Goal: Information Seeking & Learning: Learn about a topic

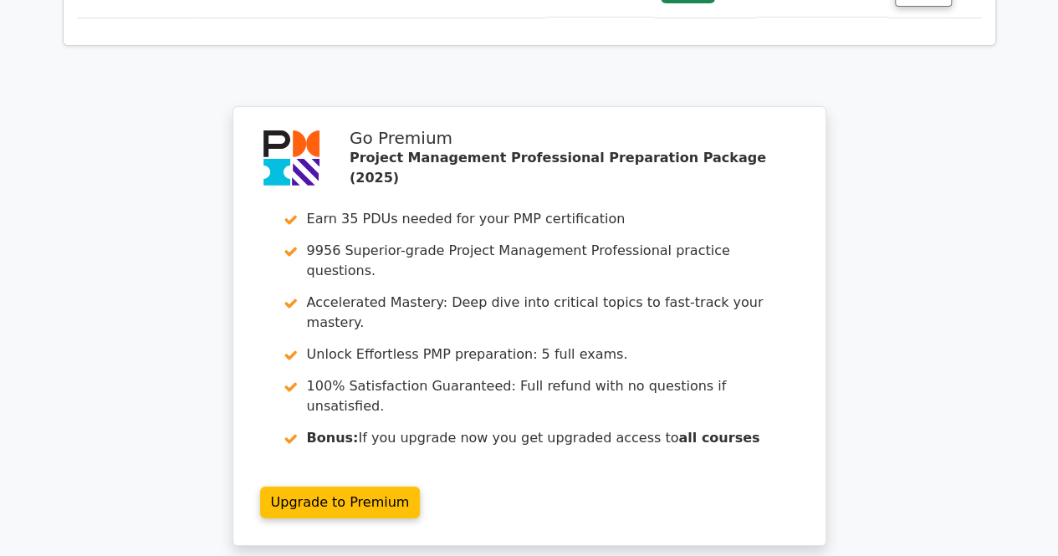
scroll to position [3154, 0]
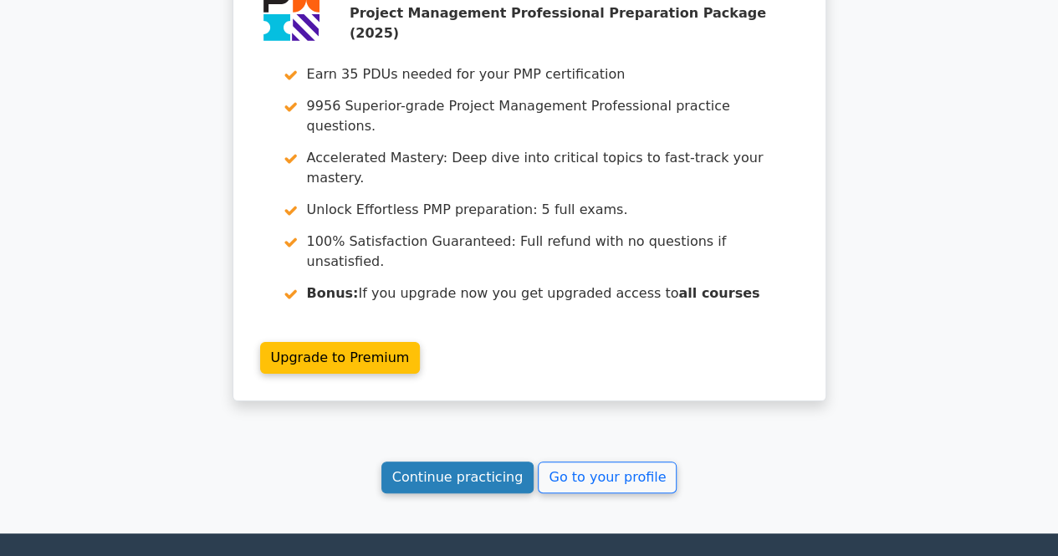
click at [455, 461] on link "Continue practicing" at bounding box center [457, 477] width 153 height 32
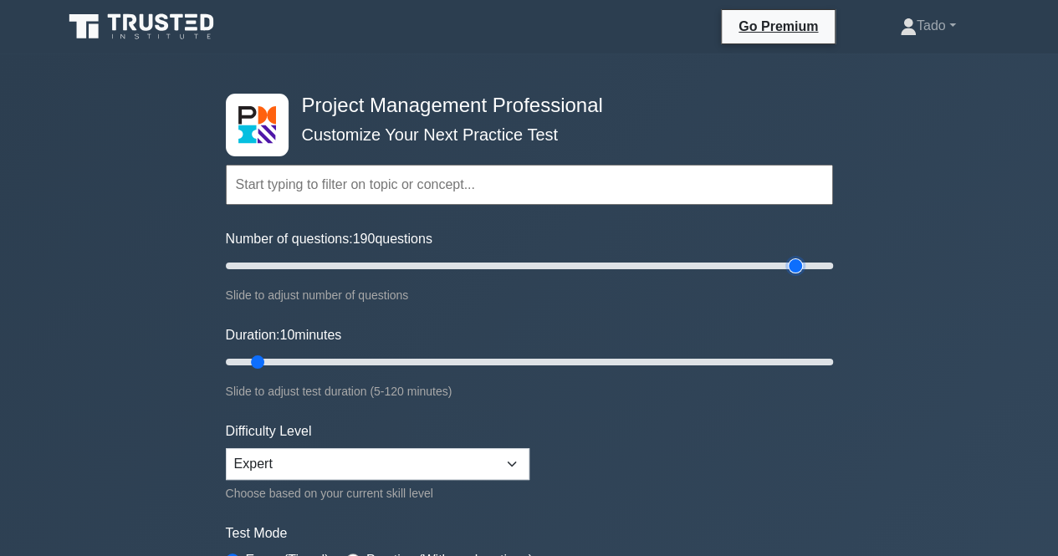
click at [801, 265] on input "Number of questions: 190 questions" at bounding box center [529, 266] width 607 height 20
click at [772, 265] on input "Number of questions: 190 questions" at bounding box center [529, 266] width 607 height 20
type input "180"
click at [760, 263] on input "Number of questions: 185 questions" at bounding box center [529, 266] width 607 height 20
type input "120"
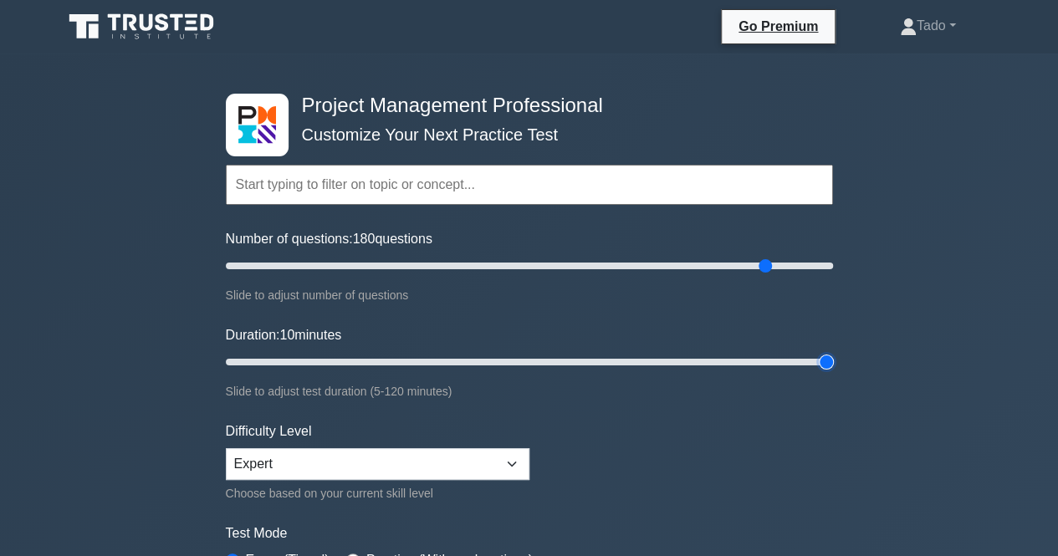
click at [828, 356] on input "Duration: 10 minutes" at bounding box center [529, 362] width 607 height 20
click at [359, 456] on select "Beginner Intermediate Expert" at bounding box center [377, 464] width 303 height 32
click at [558, 451] on form "Topics Scope Management Time Management Cost Management Quality Management Risk…" at bounding box center [529, 372] width 607 height 517
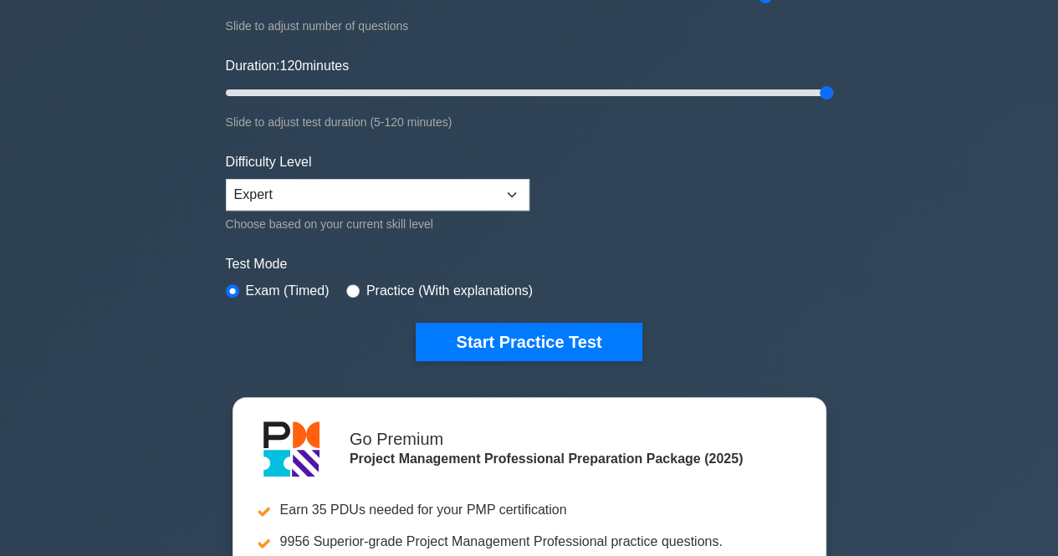
scroll to position [334, 0]
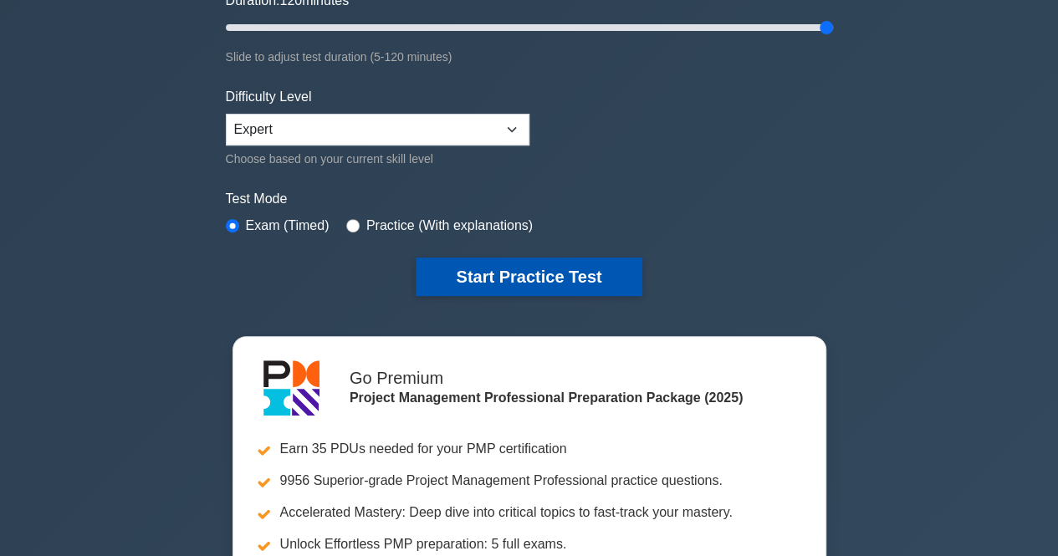
click at [491, 279] on button "Start Practice Test" at bounding box center [528, 276] width 226 height 38
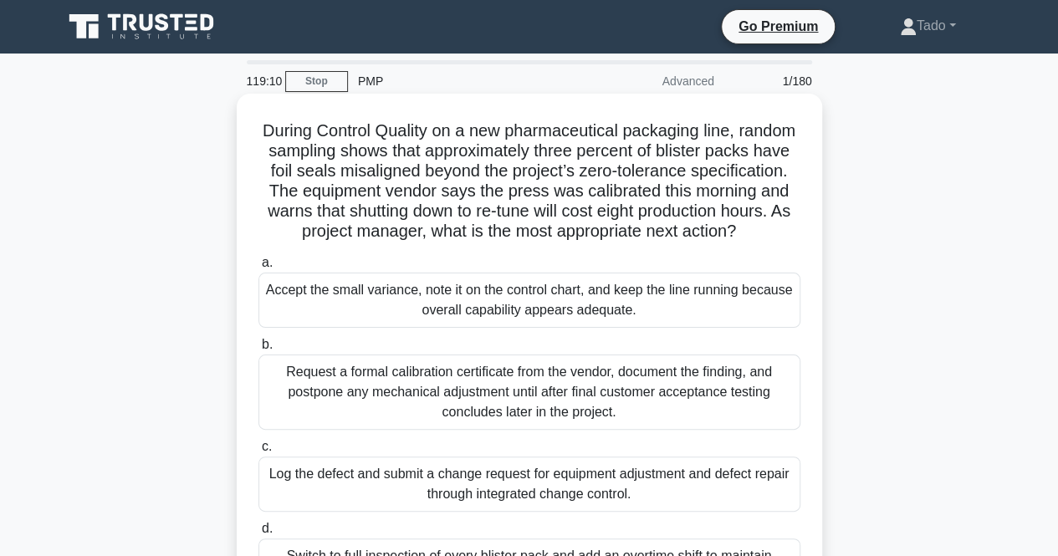
scroll to position [167, 0]
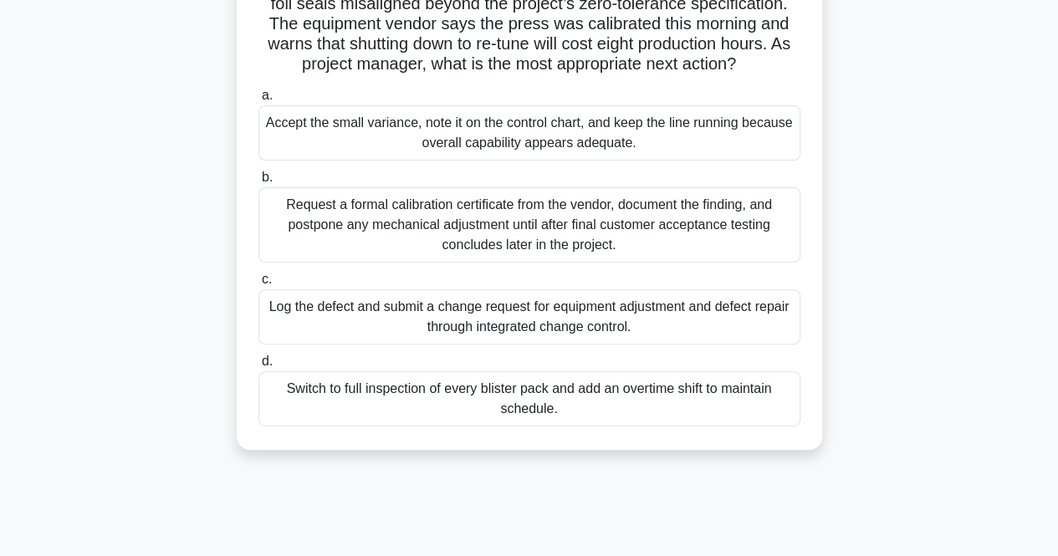
click at [349, 242] on div "Request a formal calibration certificate from the vendor, document the finding,…" at bounding box center [529, 224] width 542 height 75
click at [258, 183] on input "b. Request a formal calibration certificate from the vendor, document the findi…" at bounding box center [258, 177] width 0 height 11
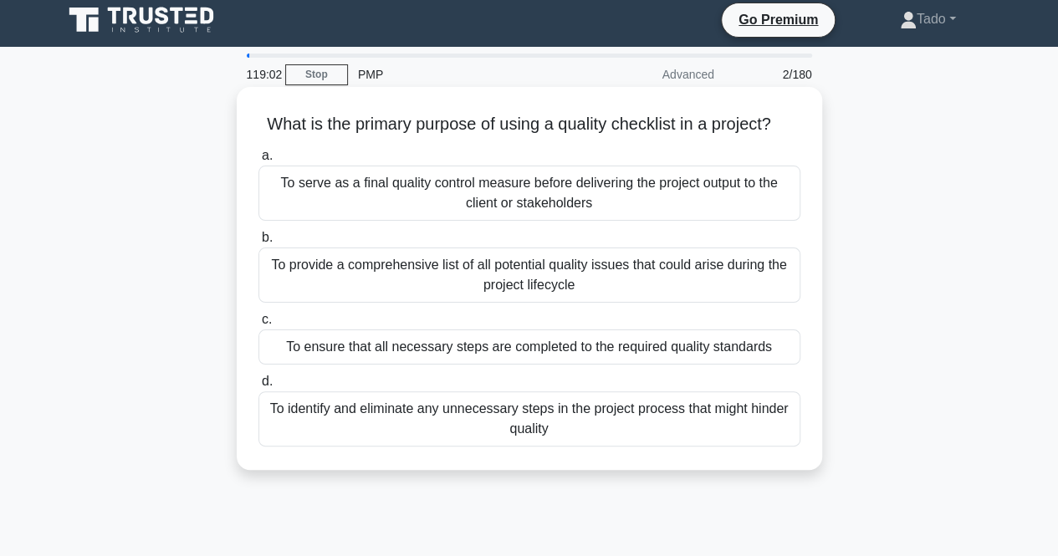
scroll to position [0, 0]
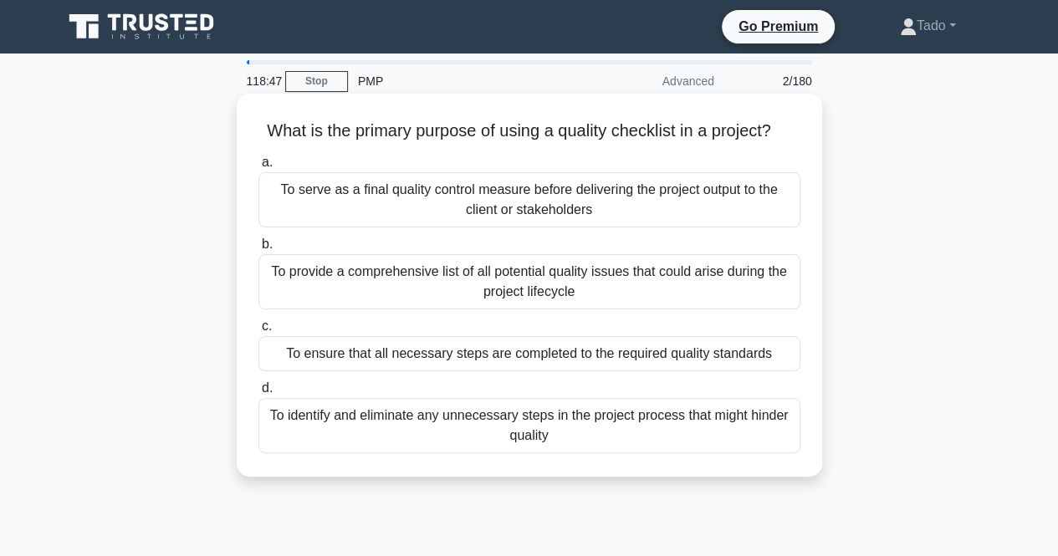
click at [450, 200] on div "To serve as a final quality control measure before delivering the project outpu…" at bounding box center [529, 199] width 542 height 55
click at [258, 168] on input "a. To serve as a final quality control measure before delivering the project ou…" at bounding box center [258, 162] width 0 height 11
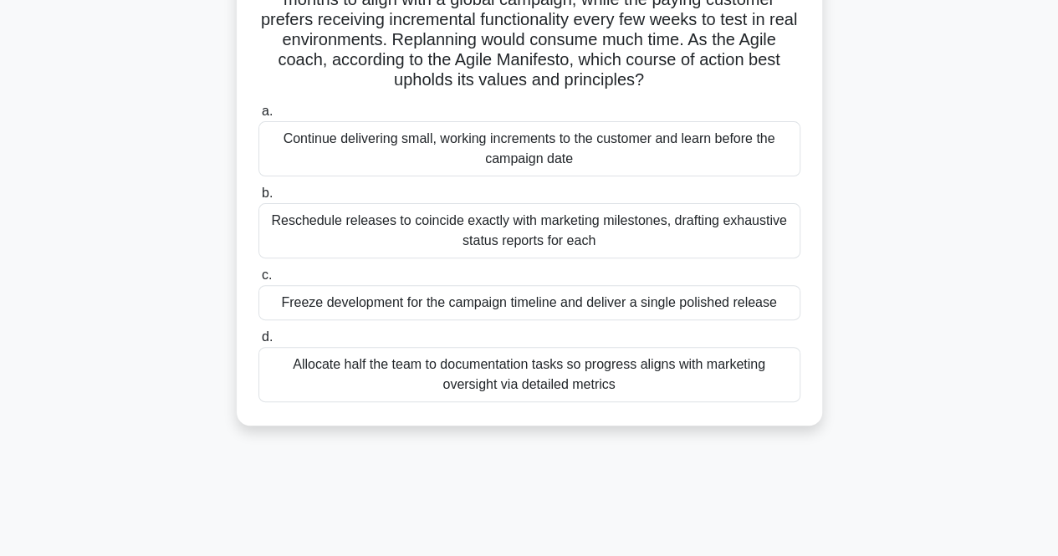
scroll to position [167, 0]
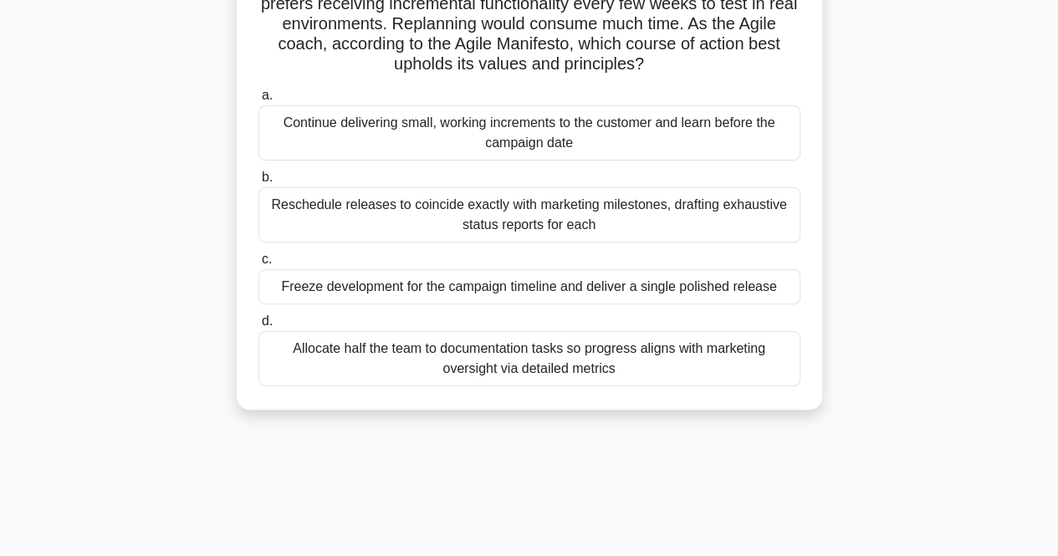
click at [459, 139] on div "Continue delivering small, working increments to the customer and learn before …" at bounding box center [529, 132] width 542 height 55
click at [258, 101] on input "a. Continue delivering small, working increments to the customer and learn befo…" at bounding box center [258, 95] width 0 height 11
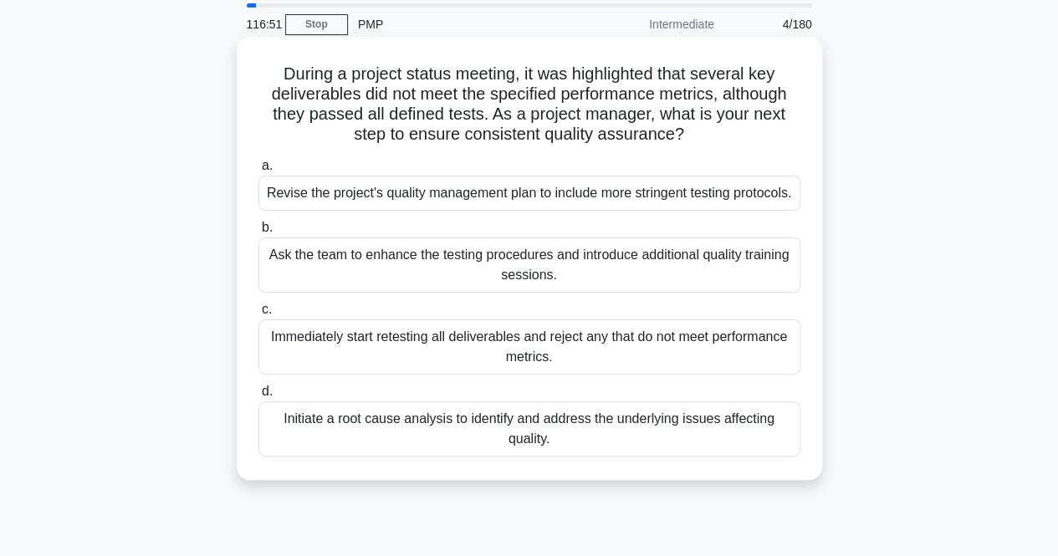
scroll to position [84, 0]
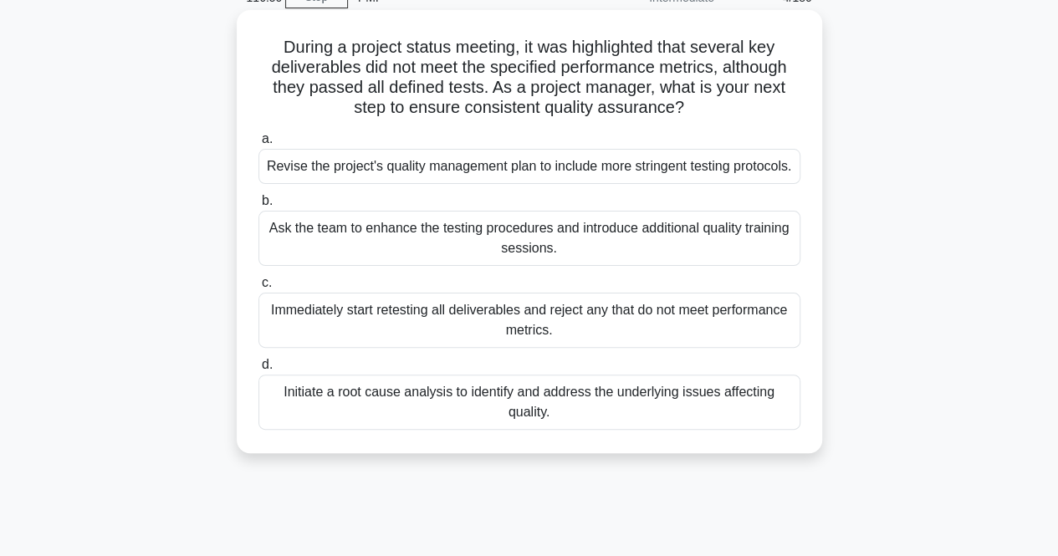
click at [543, 420] on div "Initiate a root cause analysis to identify and address the underlying issues af…" at bounding box center [529, 402] width 542 height 55
click at [258, 370] on input "d. Initiate a root cause analysis to identify and address the underlying issues…" at bounding box center [258, 364] width 0 height 11
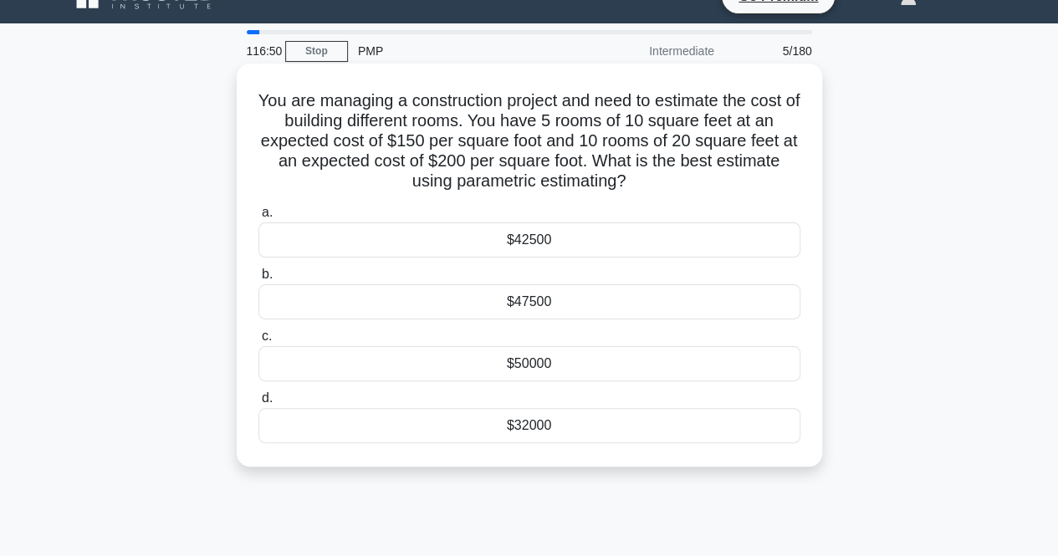
scroll to position [0, 0]
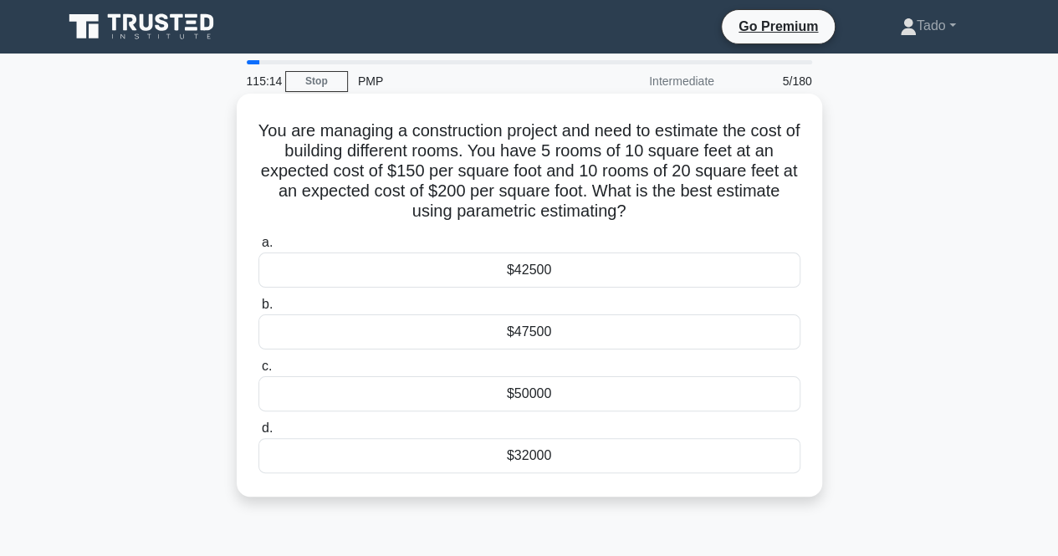
click at [575, 330] on div "$47500" at bounding box center [529, 331] width 542 height 35
click at [258, 310] on input "b. $47500" at bounding box center [258, 304] width 0 height 11
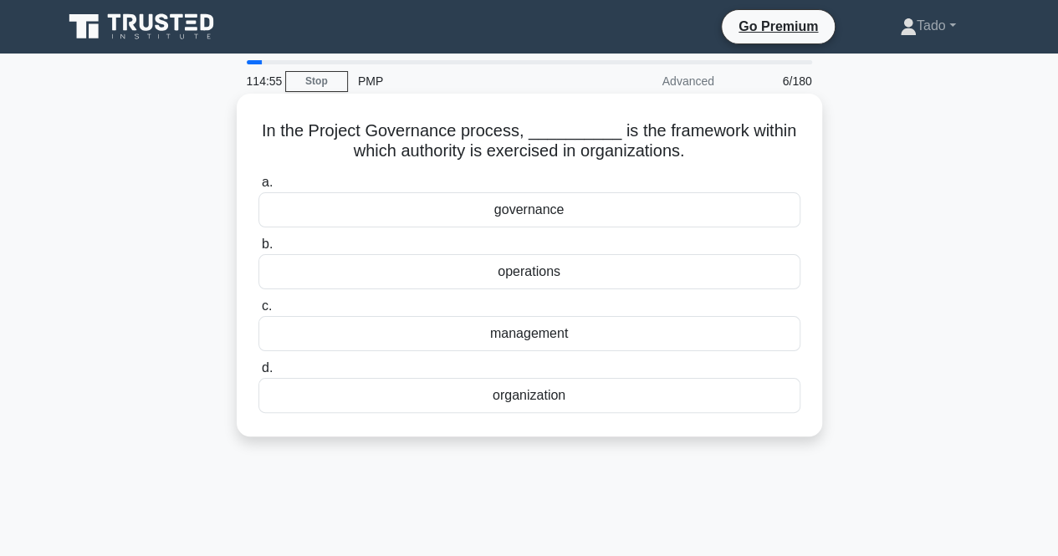
click at [591, 205] on div "governance" at bounding box center [529, 209] width 542 height 35
click at [258, 188] on input "a. governance" at bounding box center [258, 182] width 0 height 11
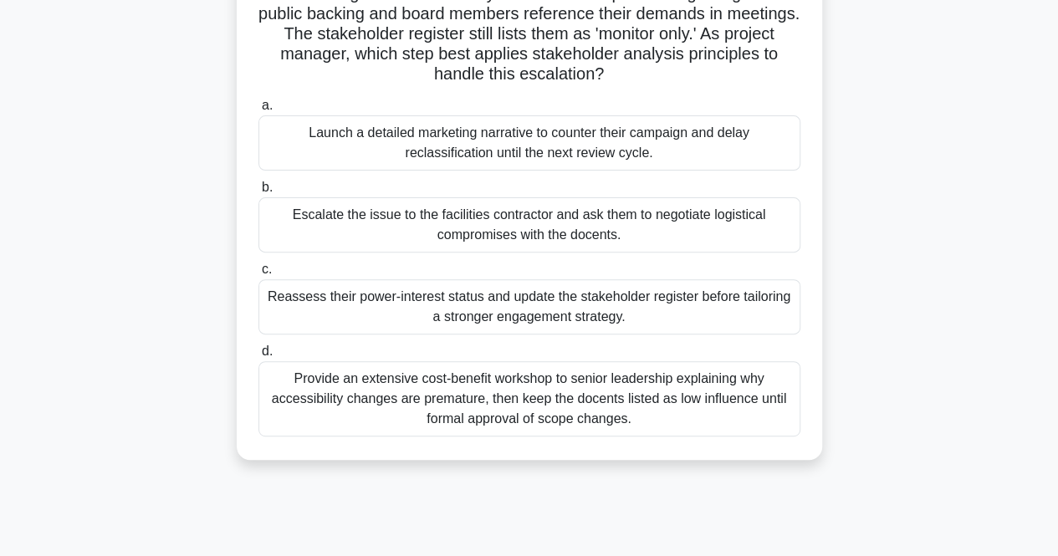
scroll to position [251, 0]
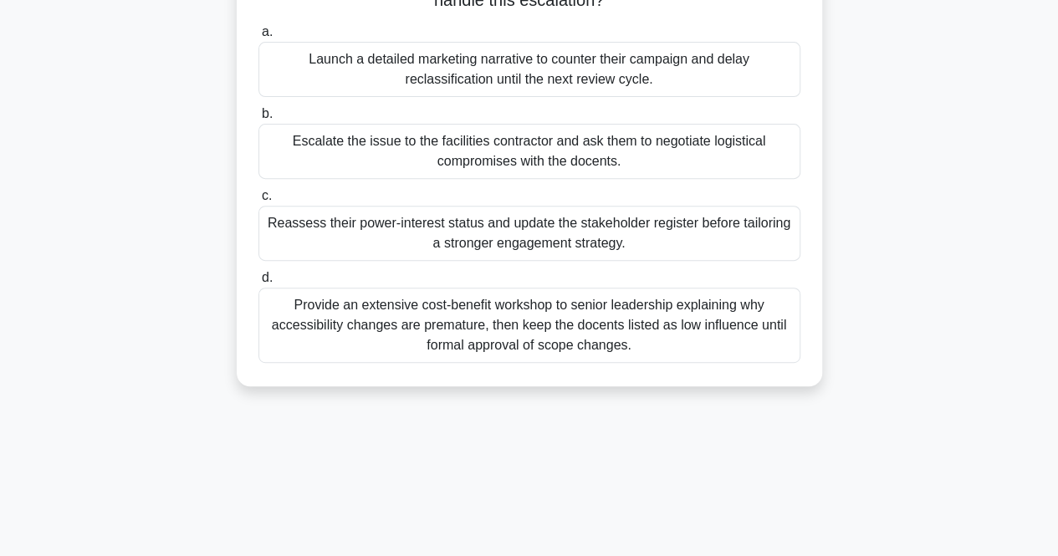
click at [305, 227] on div "Reassess their power-interest status and update the stakeholder register before…" at bounding box center [529, 233] width 542 height 55
click at [258, 201] on input "c. Reassess their power-interest status and update the stakeholder register bef…" at bounding box center [258, 196] width 0 height 11
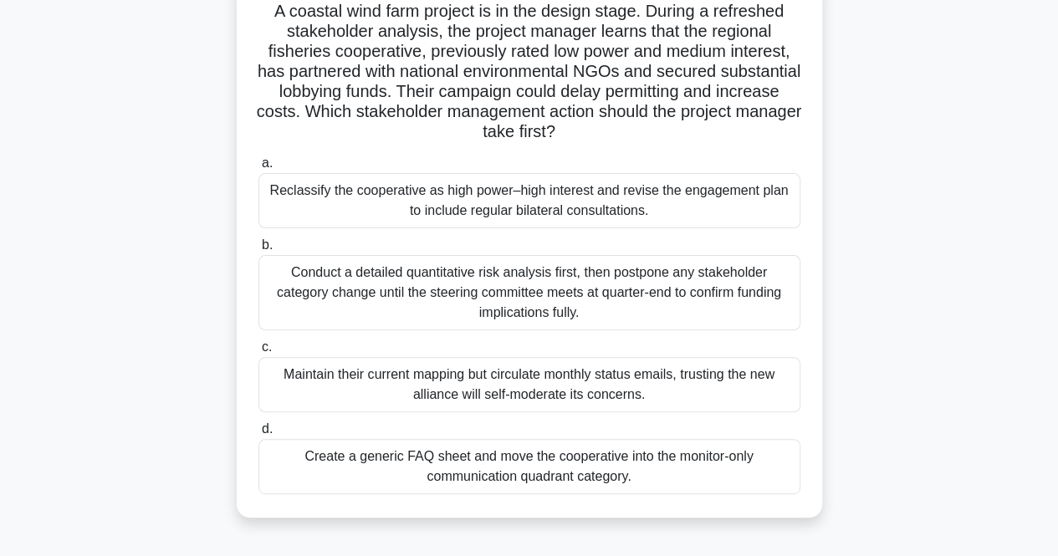
scroll to position [120, 0]
click at [625, 184] on div "Reclassify the cooperative as high power–high interest and revise the engagemen…" at bounding box center [529, 199] width 542 height 55
click at [258, 168] on input "a. Reclassify the cooperative as high power–high interest and revise the engage…" at bounding box center [258, 162] width 0 height 11
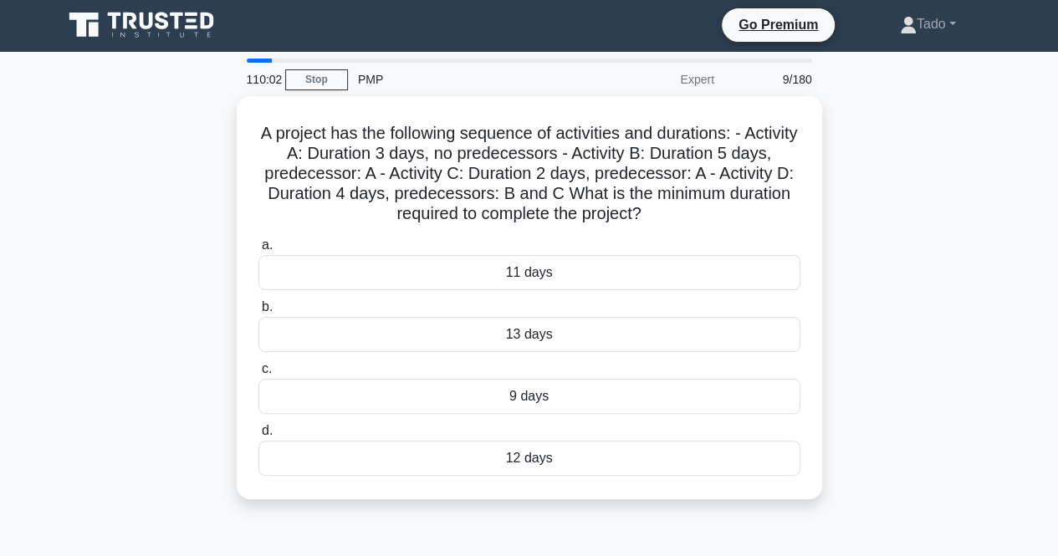
scroll to position [0, 0]
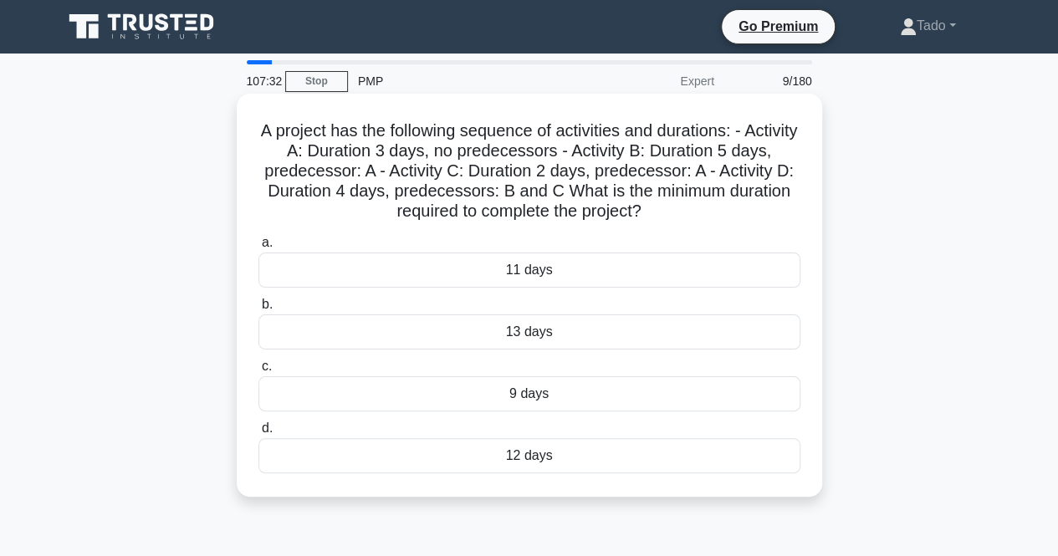
click at [533, 339] on div "13 days" at bounding box center [529, 331] width 542 height 35
click at [258, 310] on input "b. 13 days" at bounding box center [258, 304] width 0 height 11
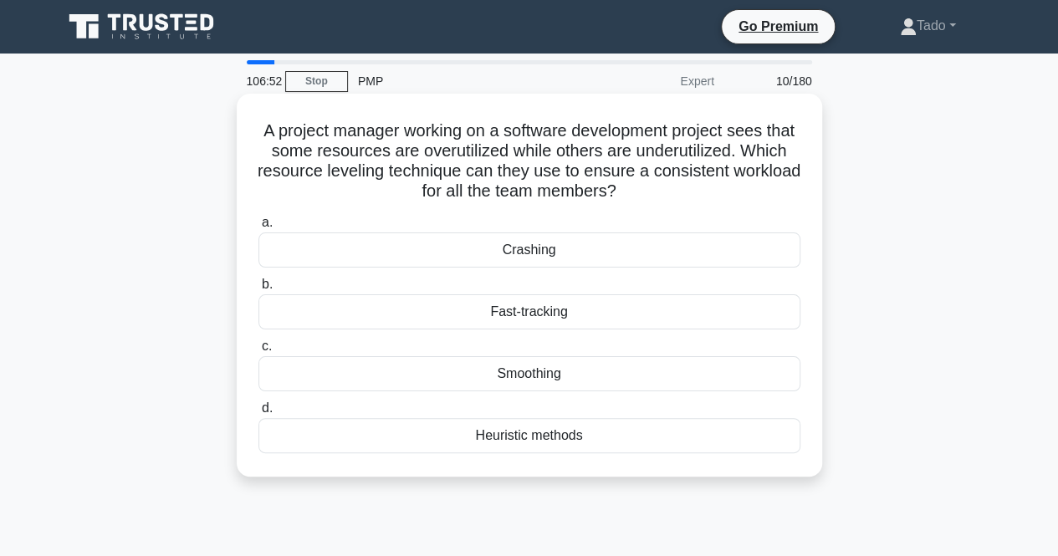
click at [545, 381] on div "Smoothing" at bounding box center [529, 373] width 542 height 35
click at [258, 352] on input "c. Smoothing" at bounding box center [258, 346] width 0 height 11
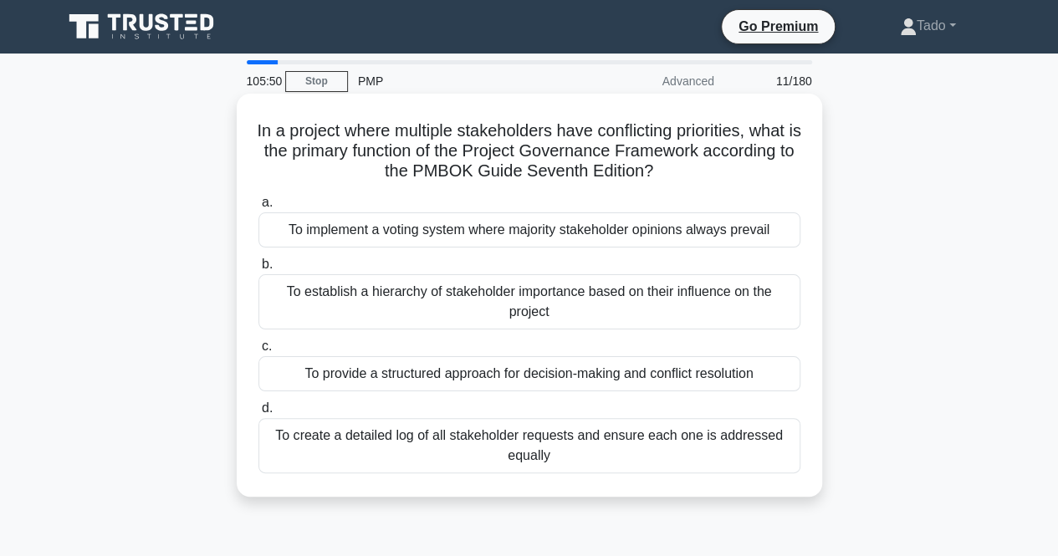
click at [468, 375] on div "To provide a structured approach for decision-making and conflict resolution" at bounding box center [529, 373] width 542 height 35
click at [258, 352] on input "c. To provide a structured approach for decision-making and conflict resolution" at bounding box center [258, 346] width 0 height 11
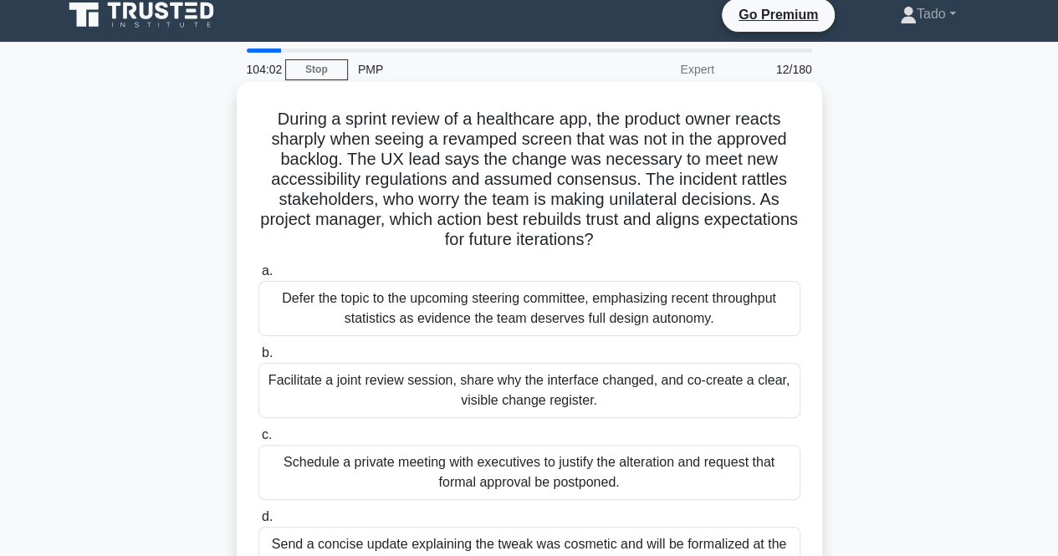
scroll to position [84, 0]
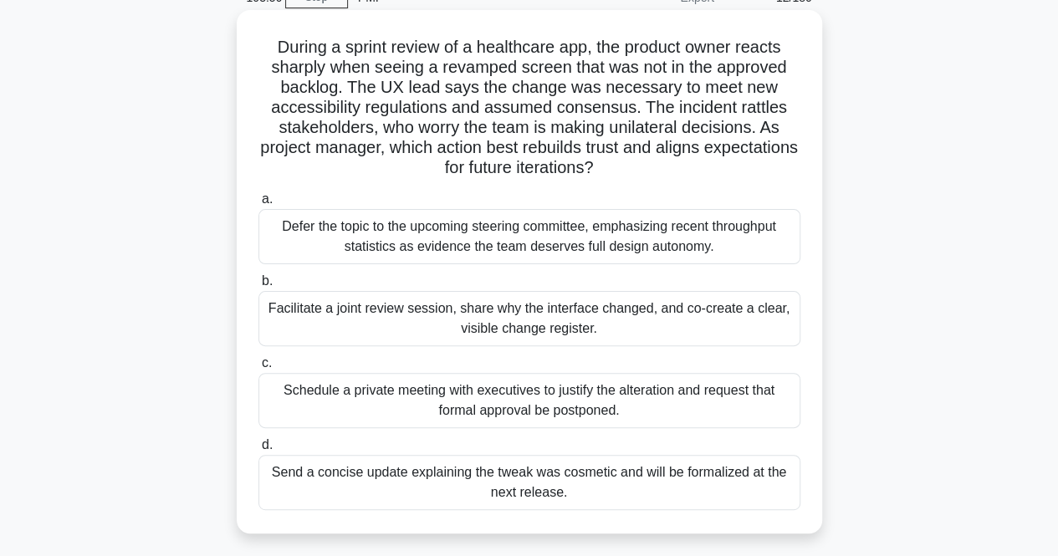
click at [306, 322] on div "Facilitate a joint review session, share why the interface changed, and co-crea…" at bounding box center [529, 318] width 542 height 55
click at [258, 287] on input "b. Facilitate a joint review session, share why the interface changed, and co-c…" at bounding box center [258, 281] width 0 height 11
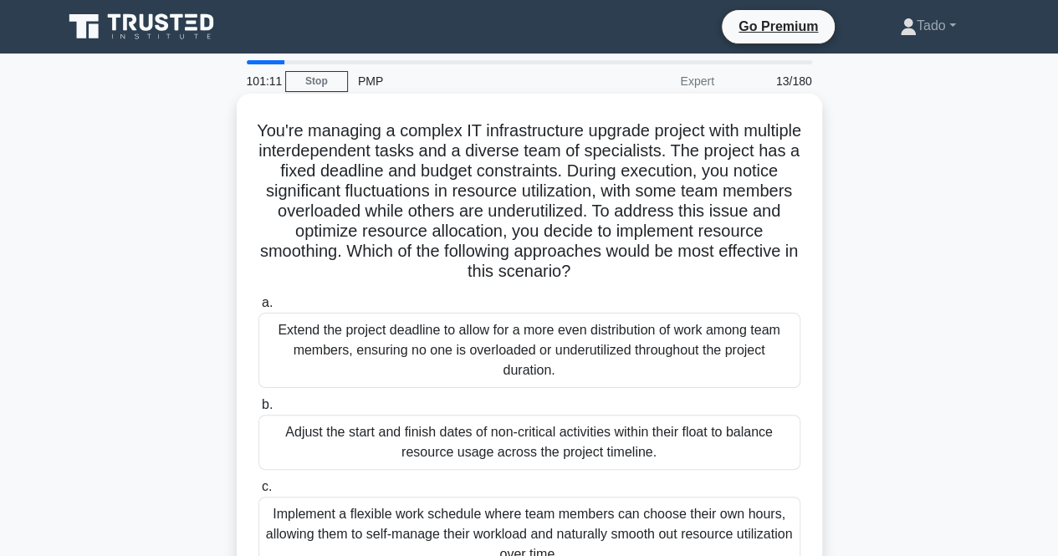
scroll to position [167, 0]
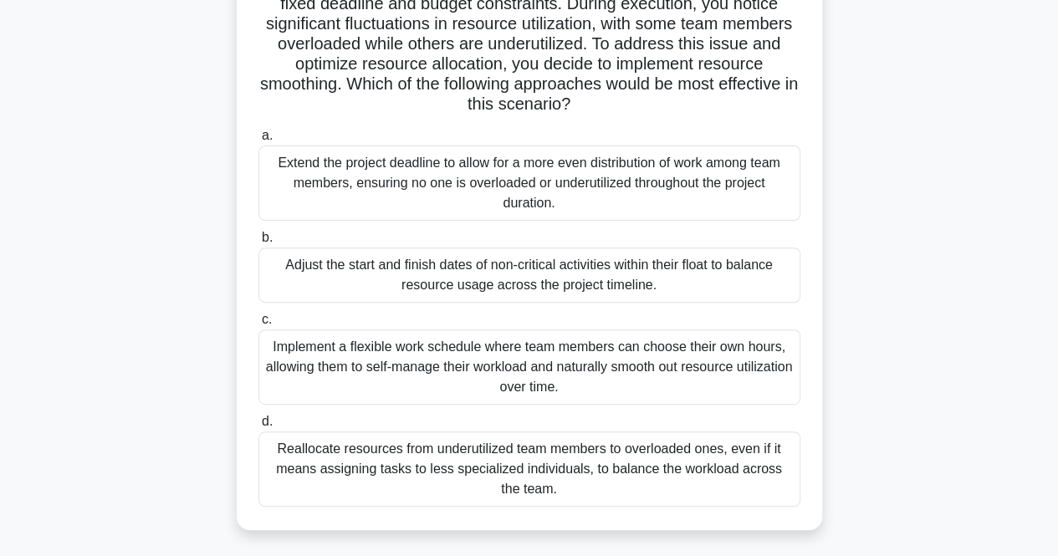
click at [336, 264] on div "Adjust the start and finish dates of non-critical activities within their float…" at bounding box center [529, 274] width 542 height 55
click at [258, 243] on input "b. Adjust the start and finish dates of non-critical activities within their fl…" at bounding box center [258, 237] width 0 height 11
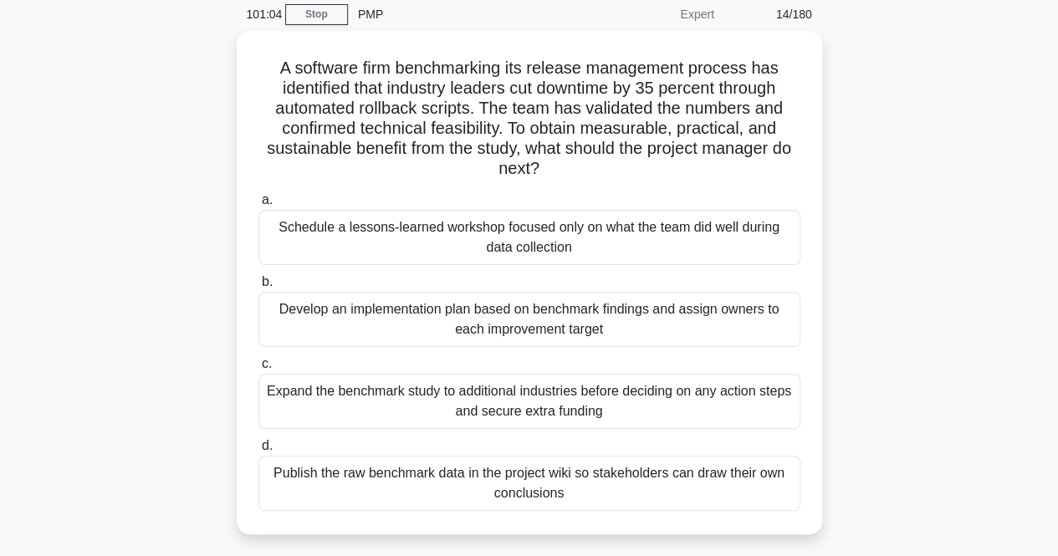
scroll to position [0, 0]
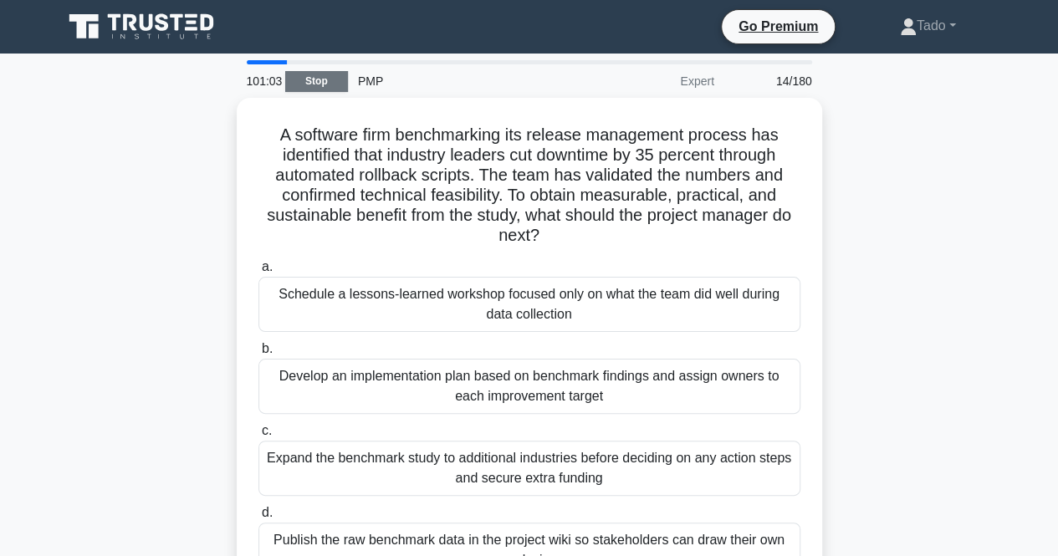
click at [316, 77] on link "Stop" at bounding box center [316, 81] width 63 height 21
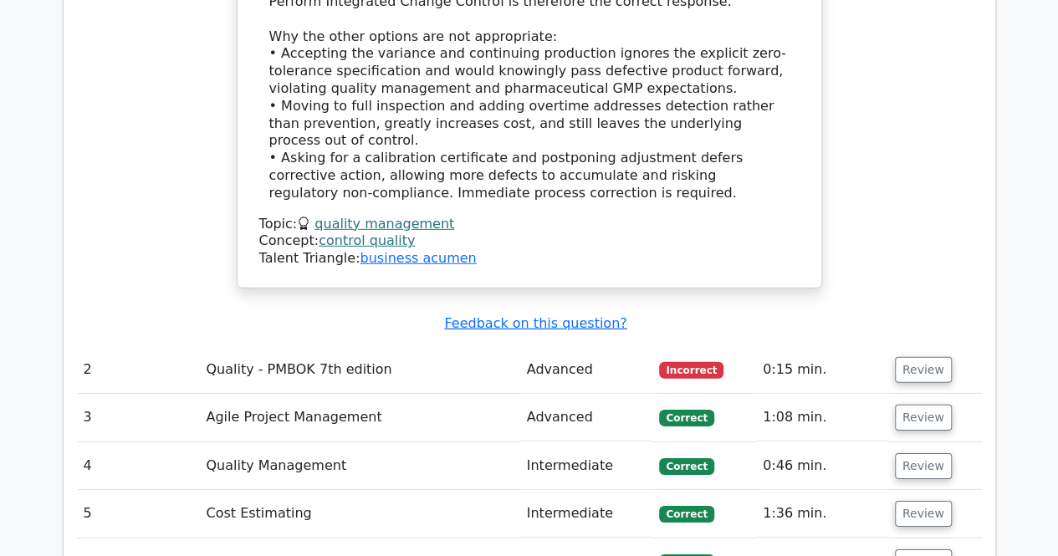
scroll to position [2341, 0]
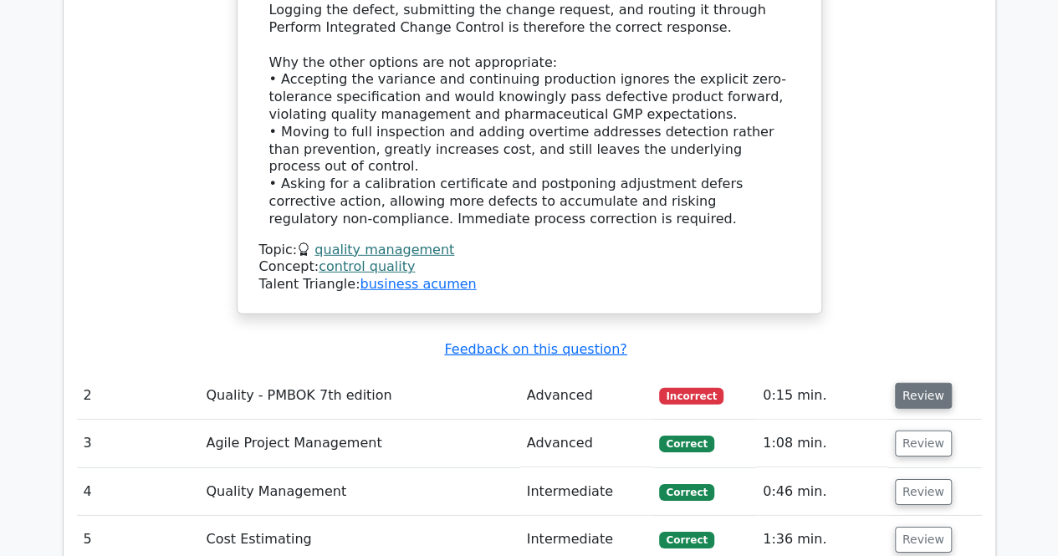
click at [931, 383] on button "Review" at bounding box center [923, 396] width 57 height 26
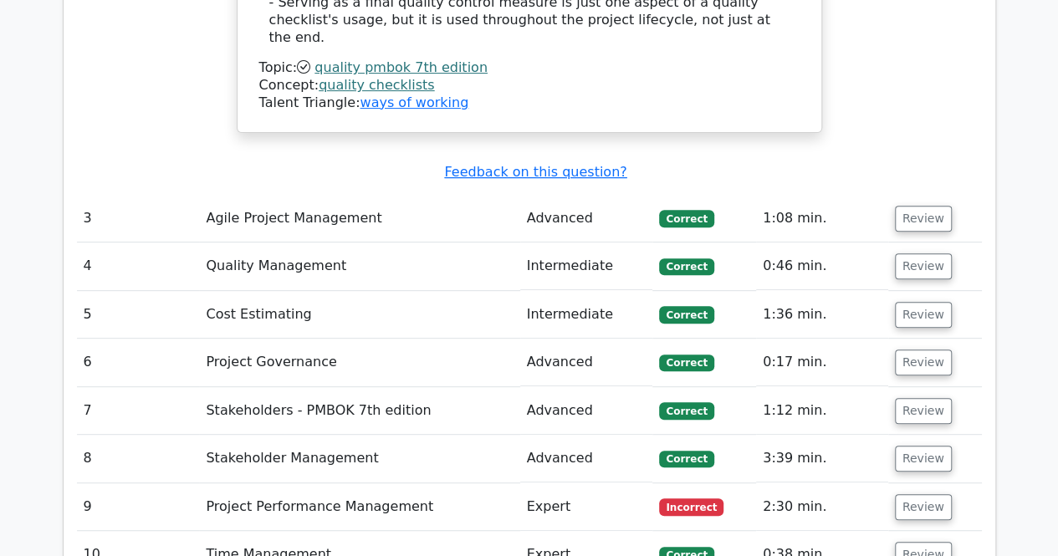
scroll to position [3428, 0]
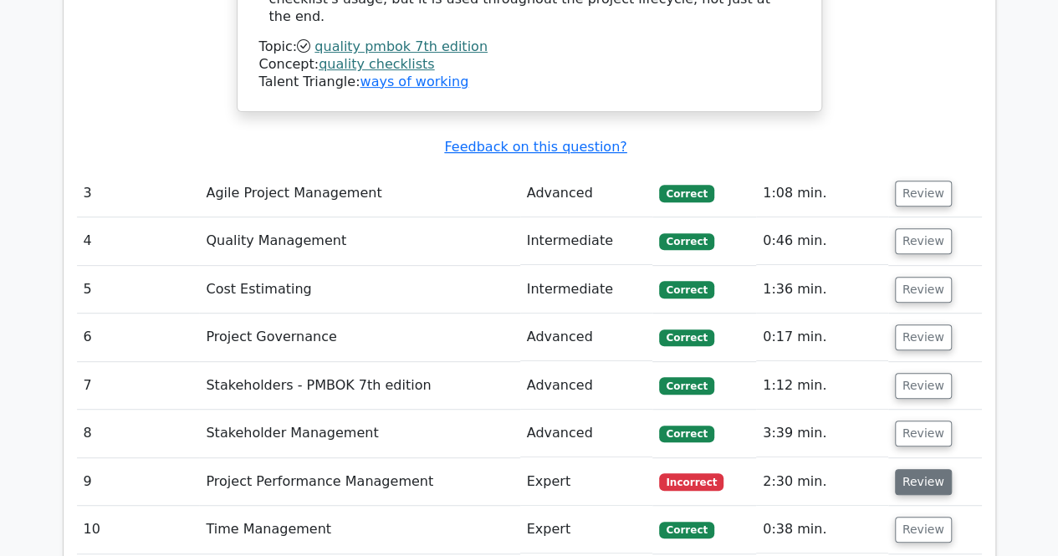
click at [925, 469] on button "Review" at bounding box center [923, 482] width 57 height 26
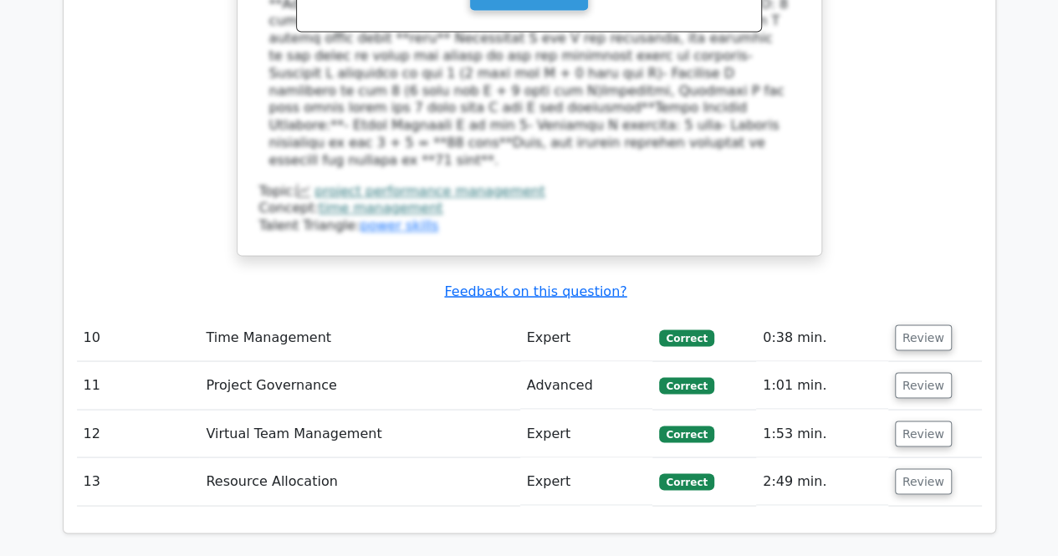
scroll to position [4598, 0]
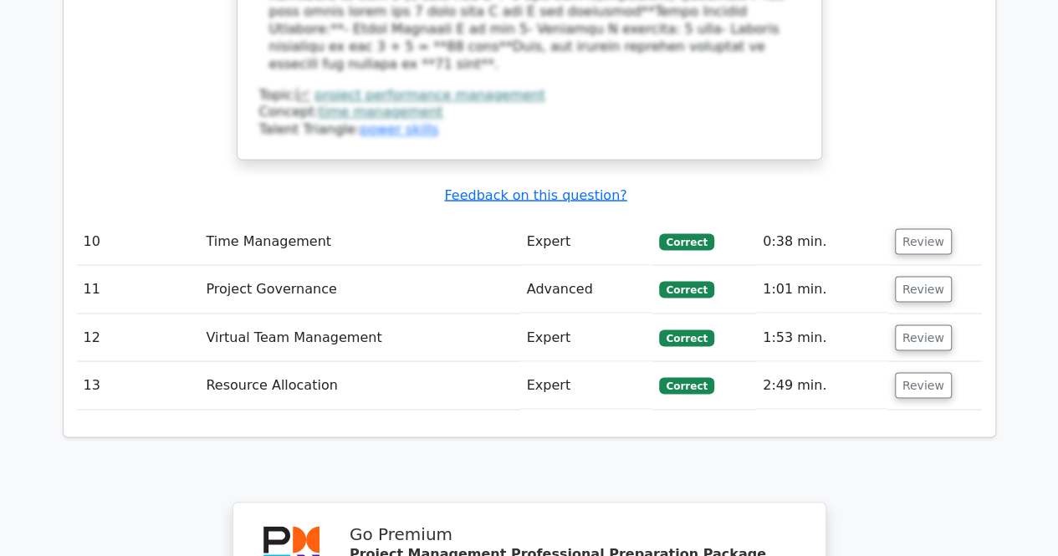
click at [938, 361] on td "Review" at bounding box center [935, 385] width 94 height 48
click at [925, 372] on button "Review" at bounding box center [923, 385] width 57 height 26
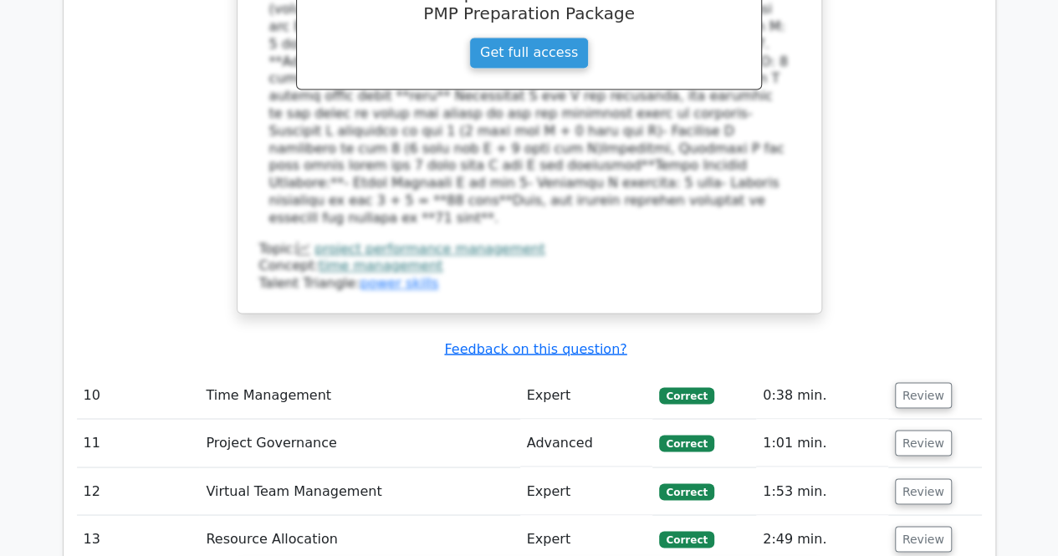
scroll to position [4347, 0]
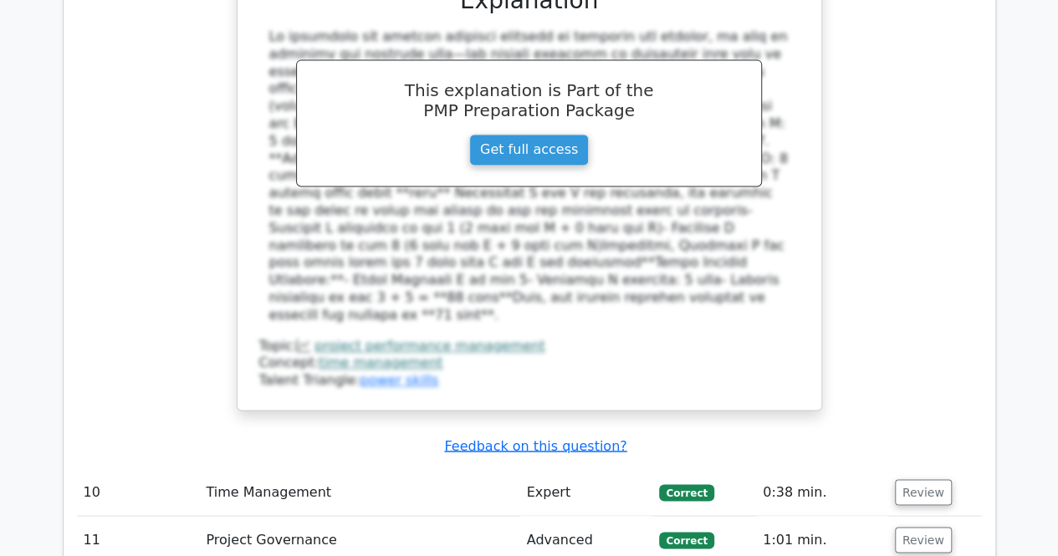
click at [872, 50] on div "A project has the following sequence of activities and durations: - Activity A:…" at bounding box center [529, 8] width 905 height 844
click at [926, 527] on button "Review" at bounding box center [923, 540] width 57 height 26
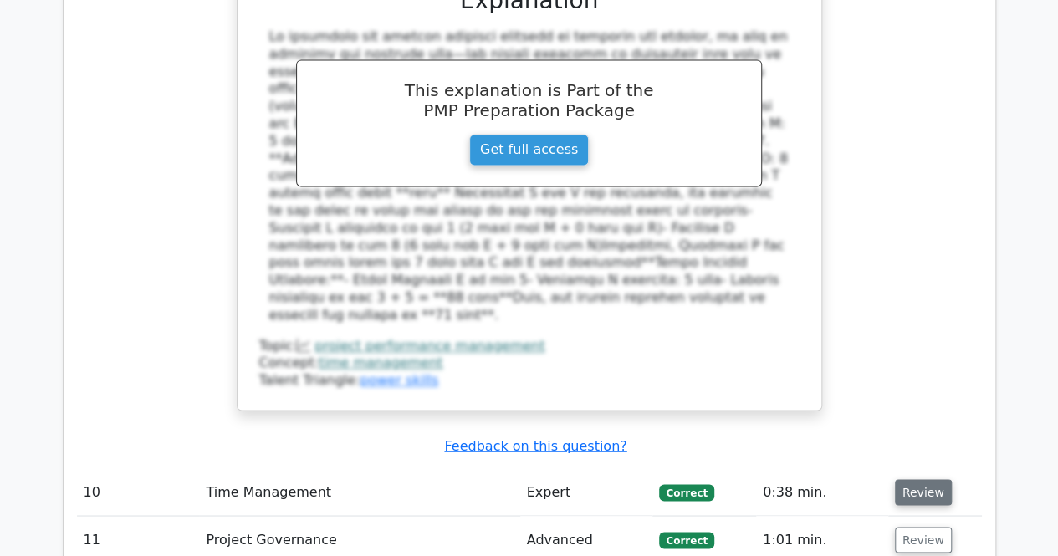
click at [923, 479] on button "Review" at bounding box center [923, 492] width 57 height 26
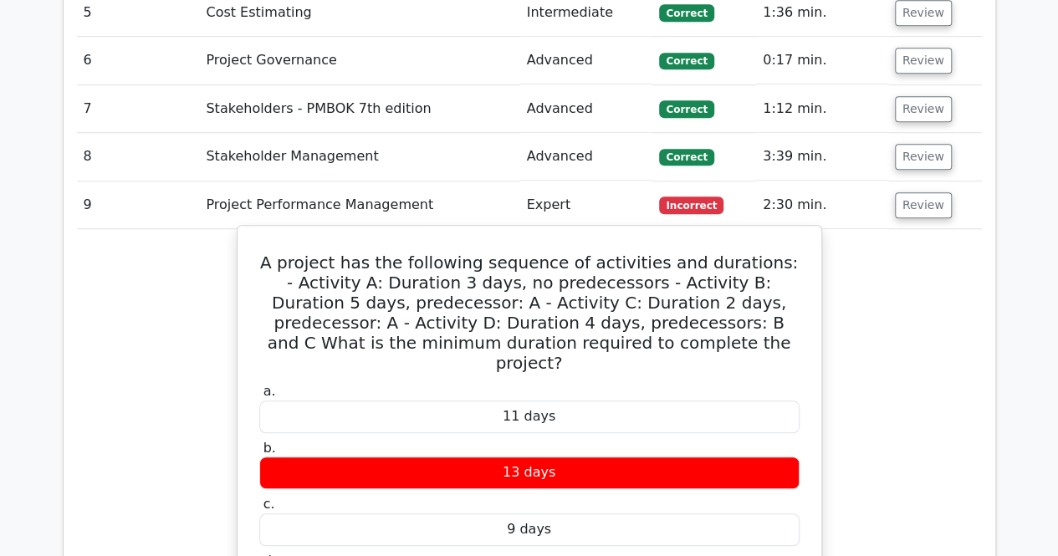
scroll to position [3678, 0]
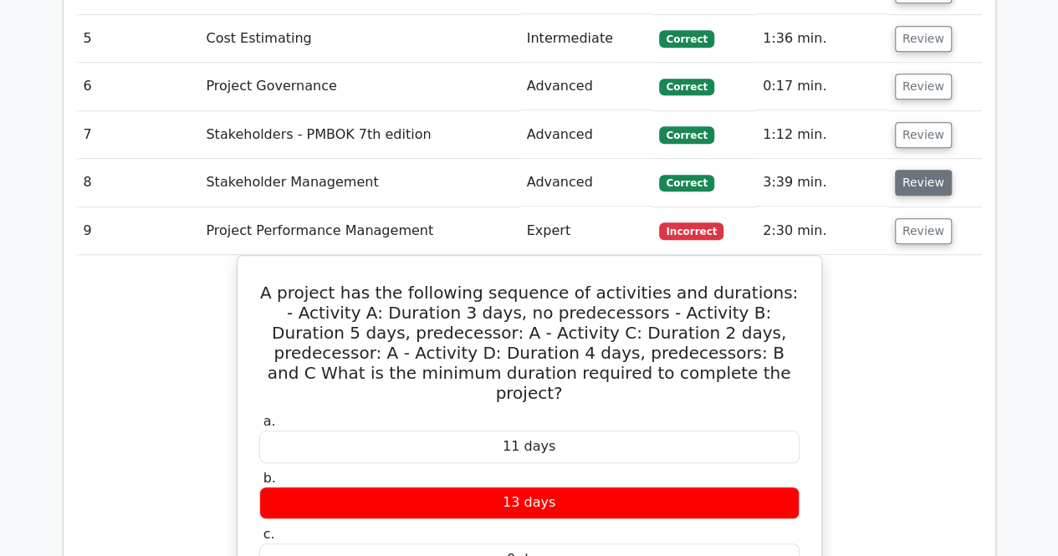
click at [920, 170] on button "Review" at bounding box center [923, 183] width 57 height 26
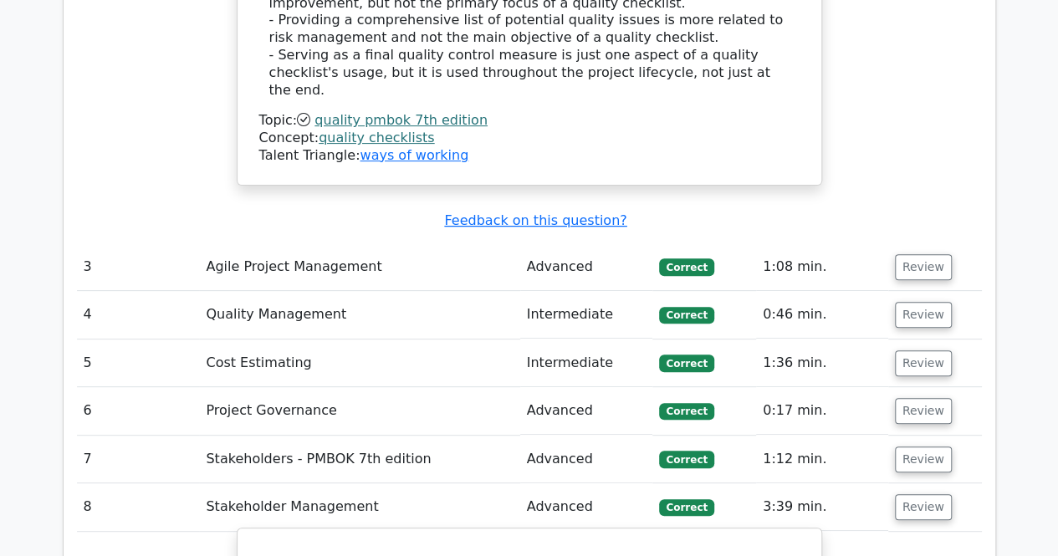
scroll to position [3428, 0]
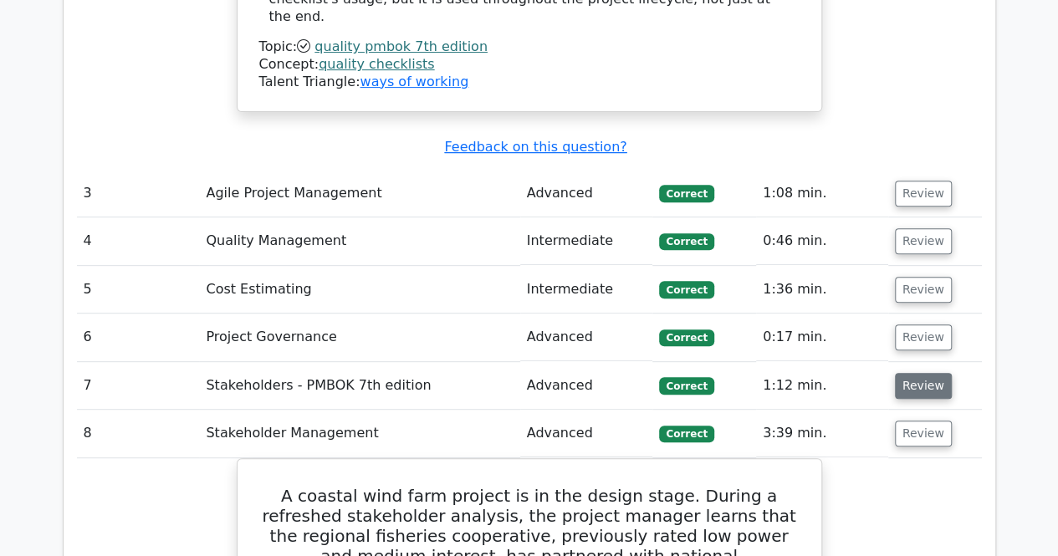
click at [915, 373] on button "Review" at bounding box center [923, 386] width 57 height 26
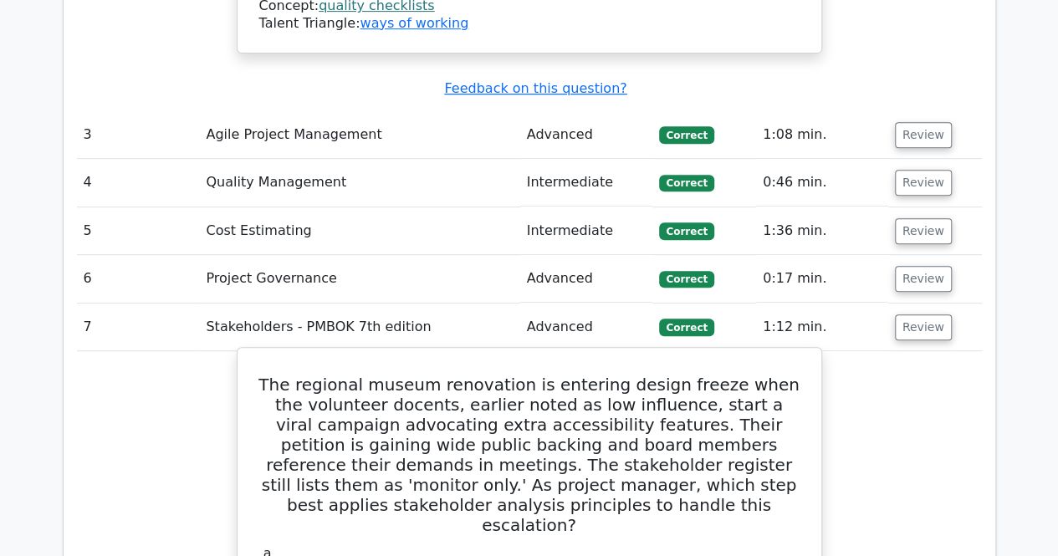
scroll to position [3511, 0]
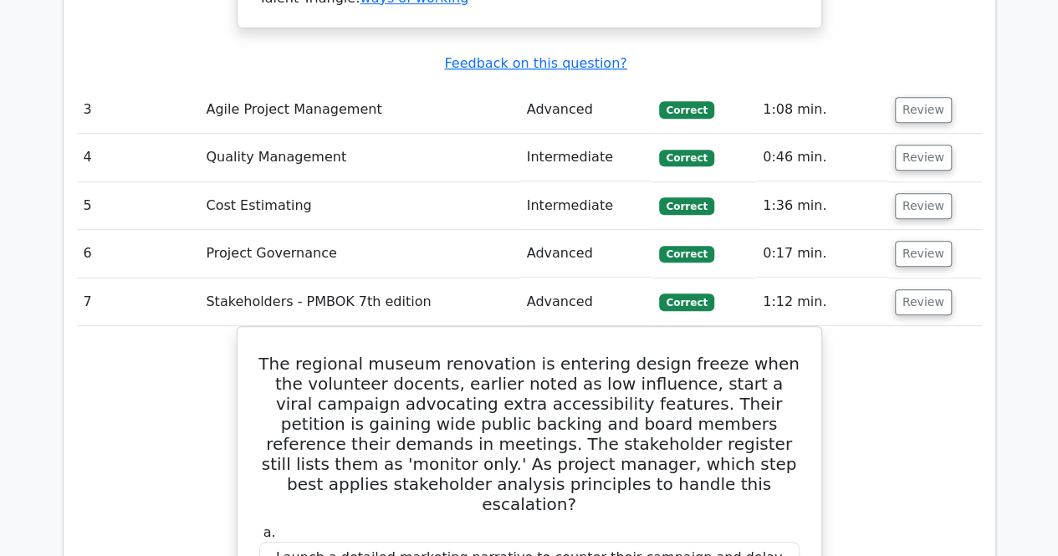
click at [932, 230] on td "Review" at bounding box center [935, 254] width 94 height 48
click at [933, 241] on button "Review" at bounding box center [923, 254] width 57 height 26
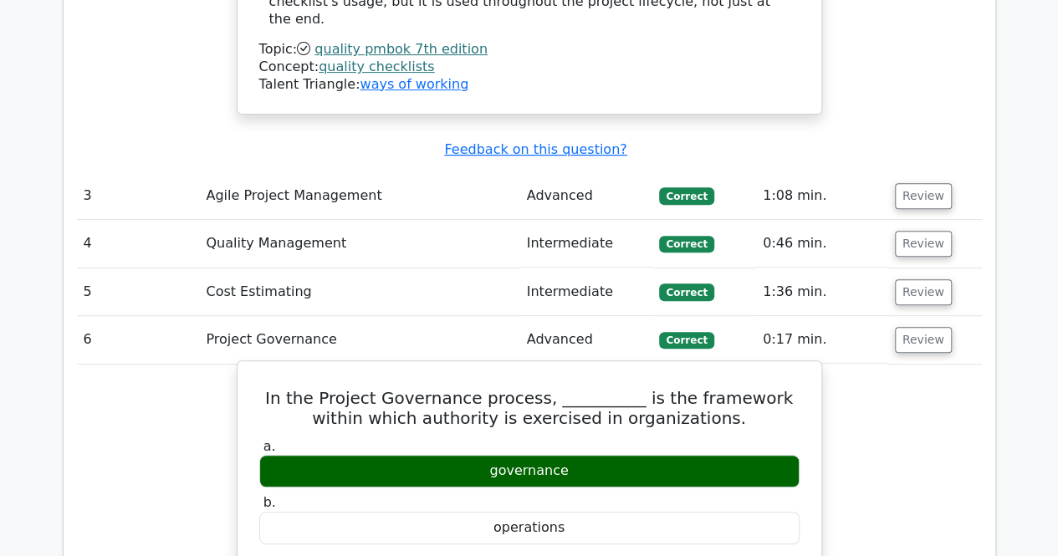
scroll to position [3344, 0]
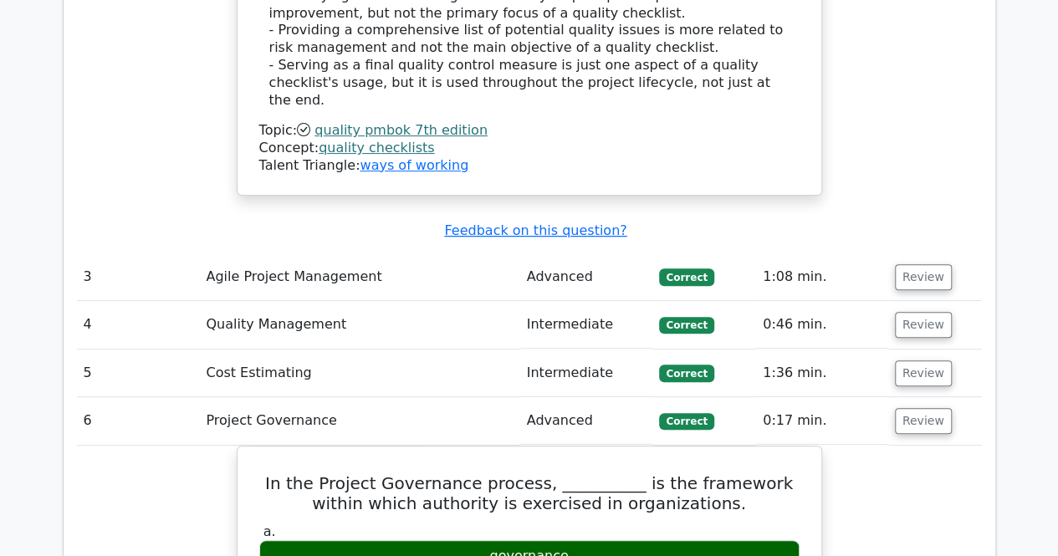
click at [910, 349] on td "Review" at bounding box center [935, 373] width 94 height 48
click at [920, 360] on button "Review" at bounding box center [923, 373] width 57 height 26
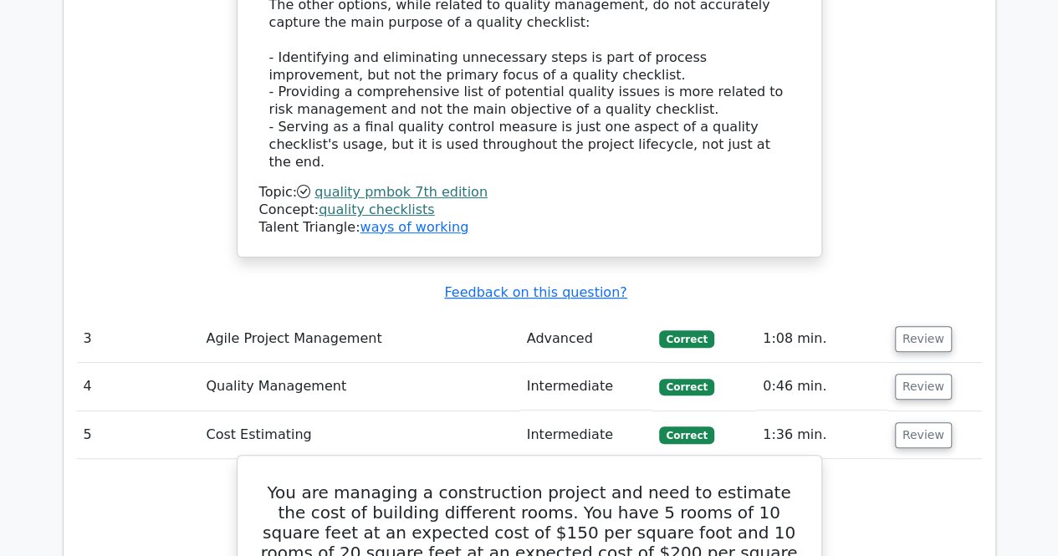
scroll to position [3260, 0]
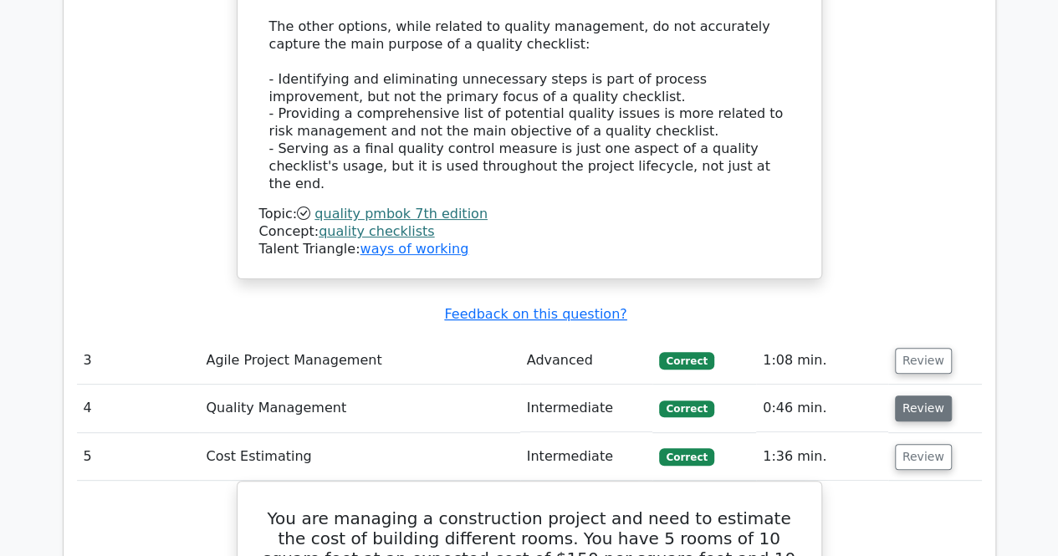
click at [938, 395] on button "Review" at bounding box center [923, 408] width 57 height 26
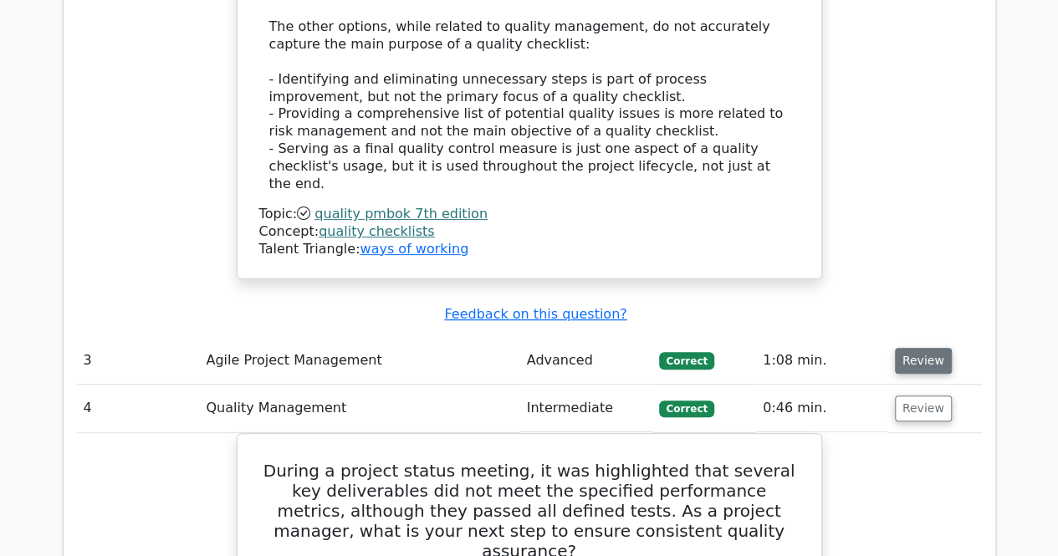
click at [931, 348] on button "Review" at bounding box center [923, 361] width 57 height 26
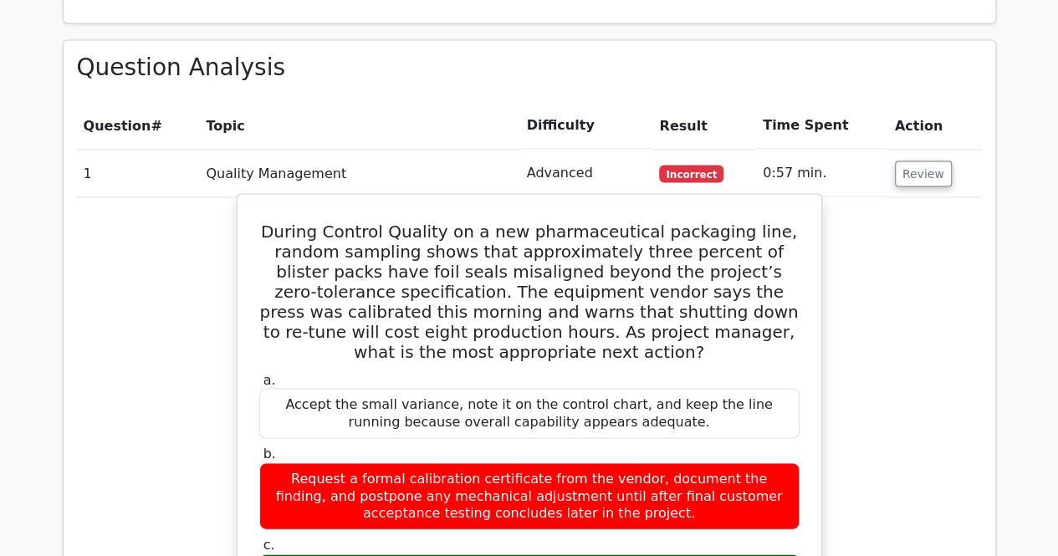
scroll to position [1588, 0]
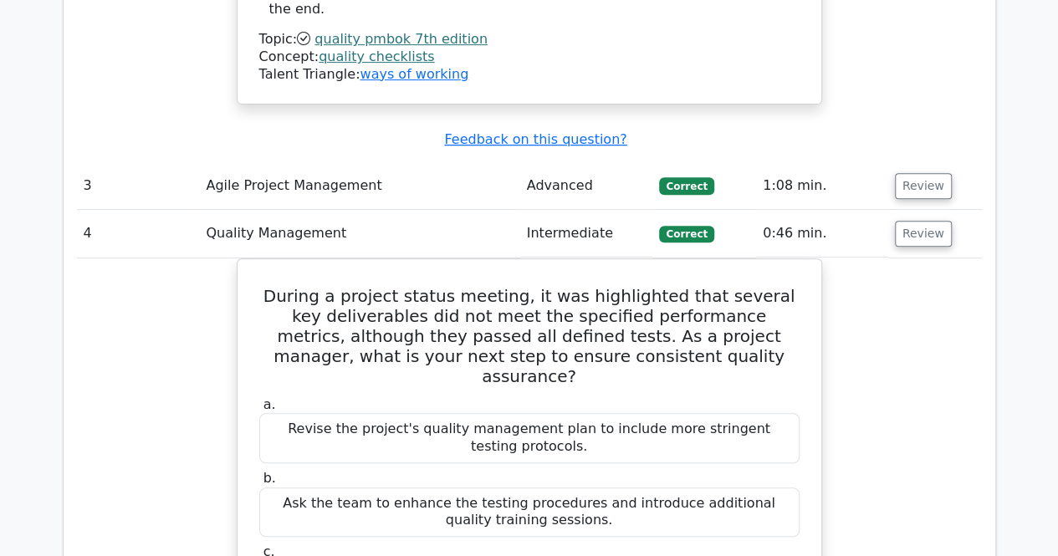
scroll to position [3528, 0]
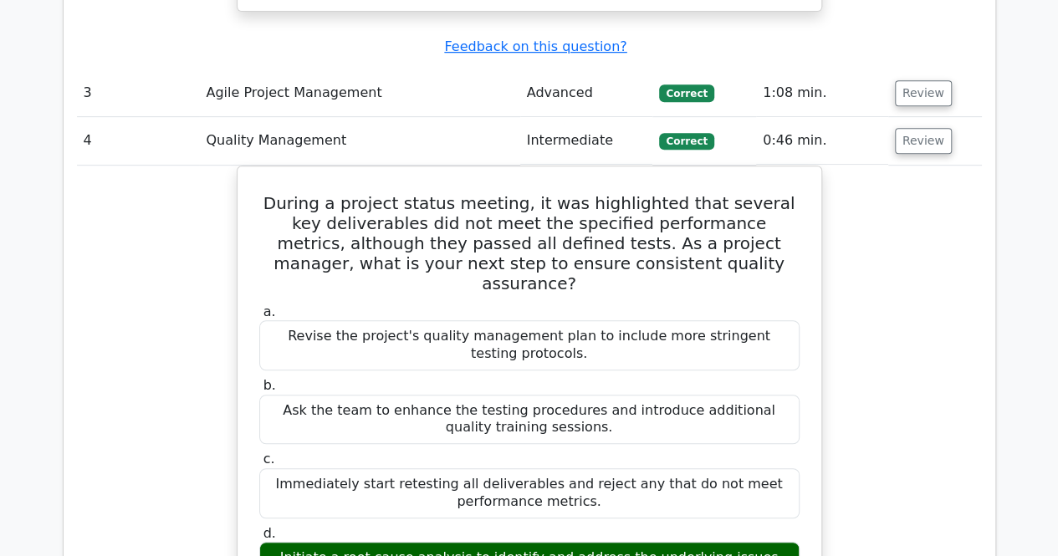
drag, startPoint x: 704, startPoint y: 334, endPoint x: 122, endPoint y: 265, distance: 586.0
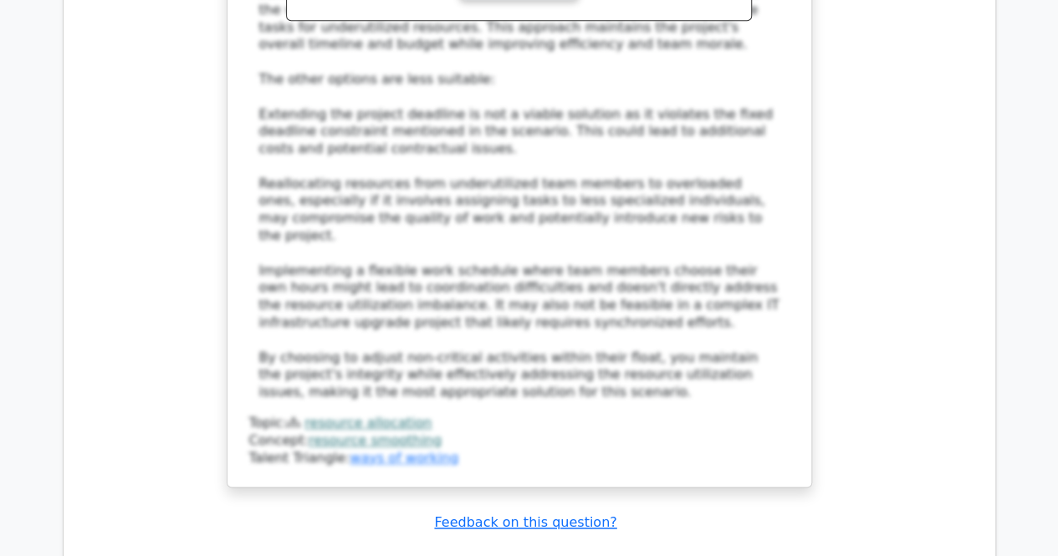
scroll to position [13614, 0]
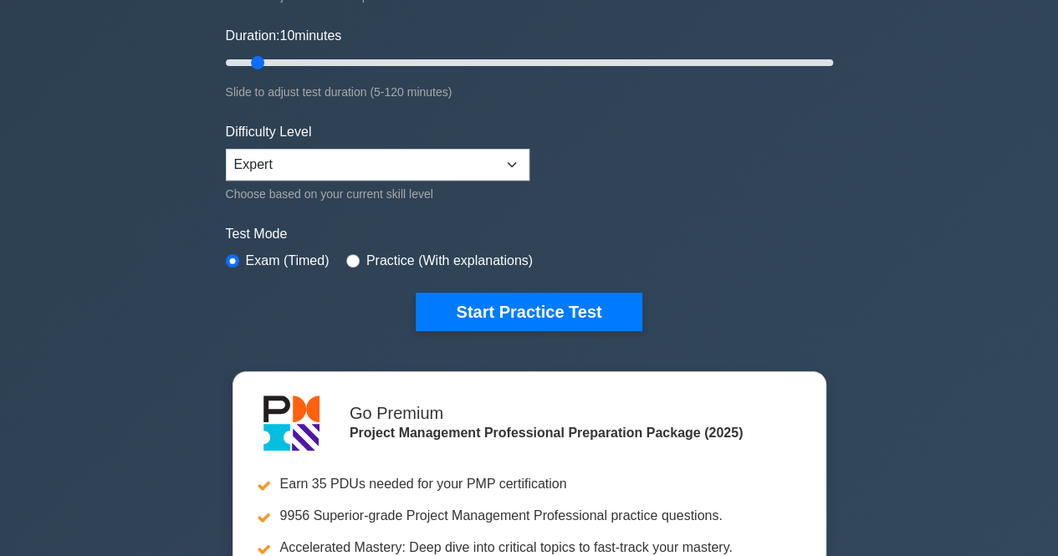
scroll to position [301, 0]
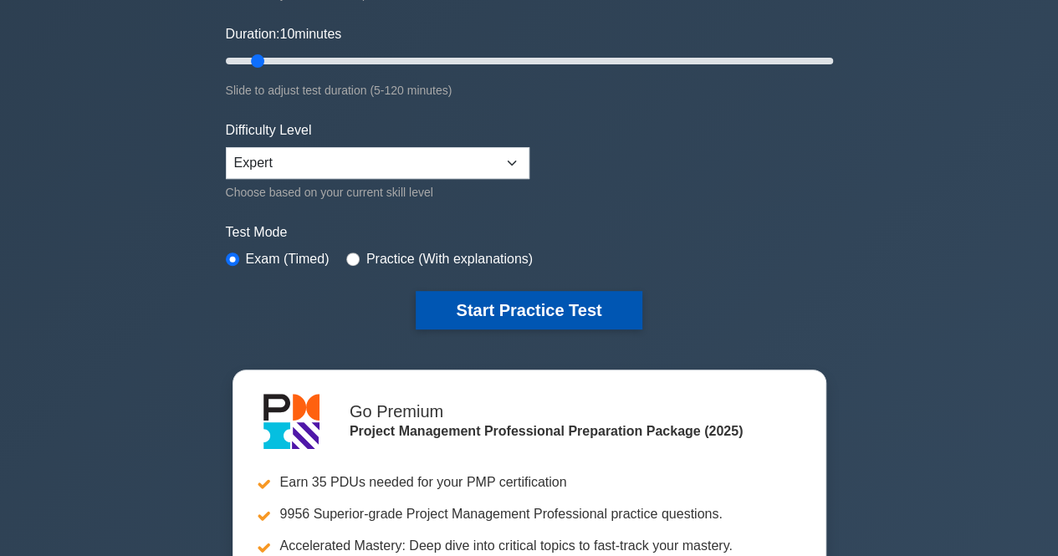
click at [525, 294] on button "Start Practice Test" at bounding box center [528, 310] width 226 height 38
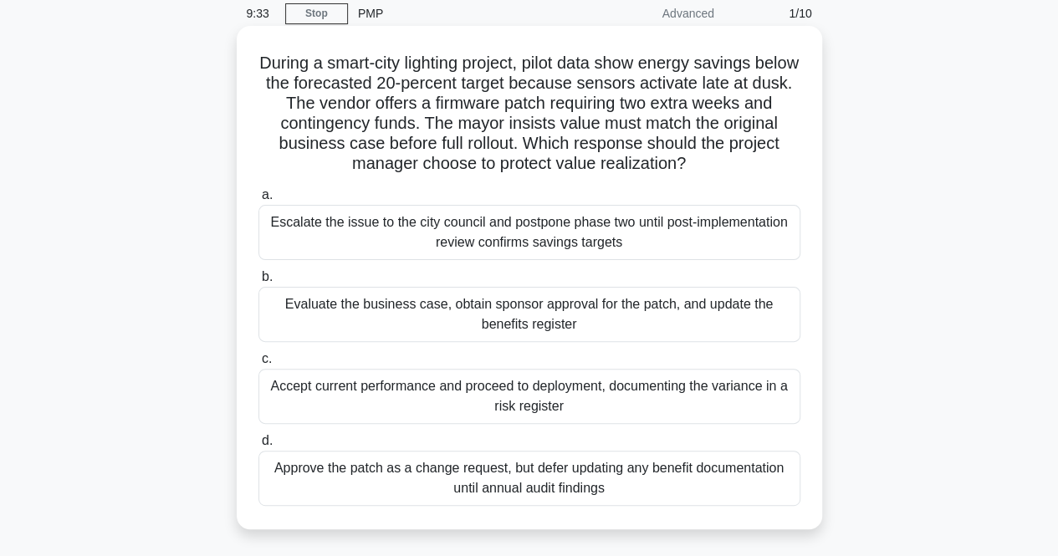
scroll to position [70, 0]
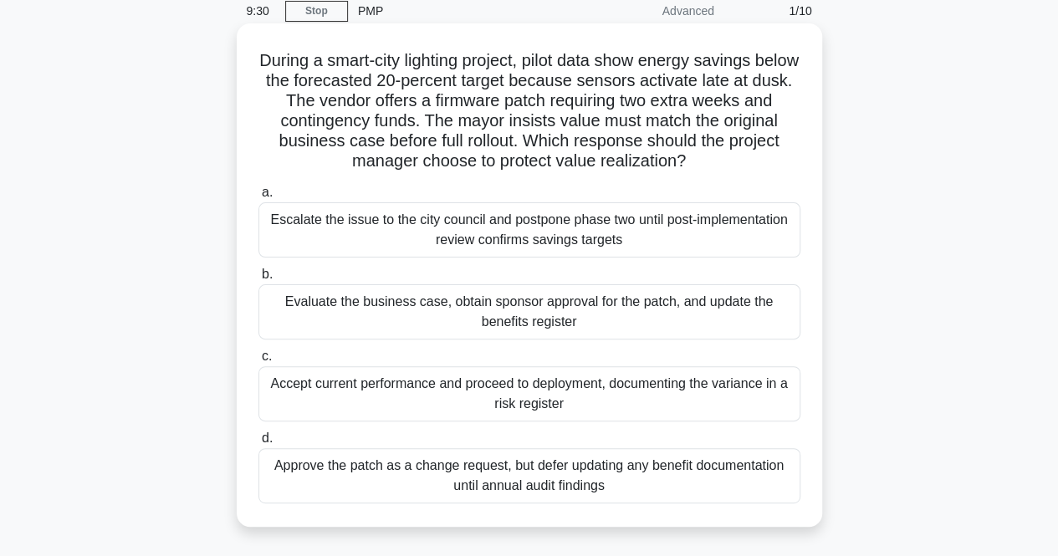
click at [405, 322] on div "Evaluate the business case, obtain sponsor approval for the patch, and update t…" at bounding box center [529, 311] width 542 height 55
click at [258, 280] on input "b. Evaluate the business case, obtain sponsor approval for the patch, and updat…" at bounding box center [258, 274] width 0 height 11
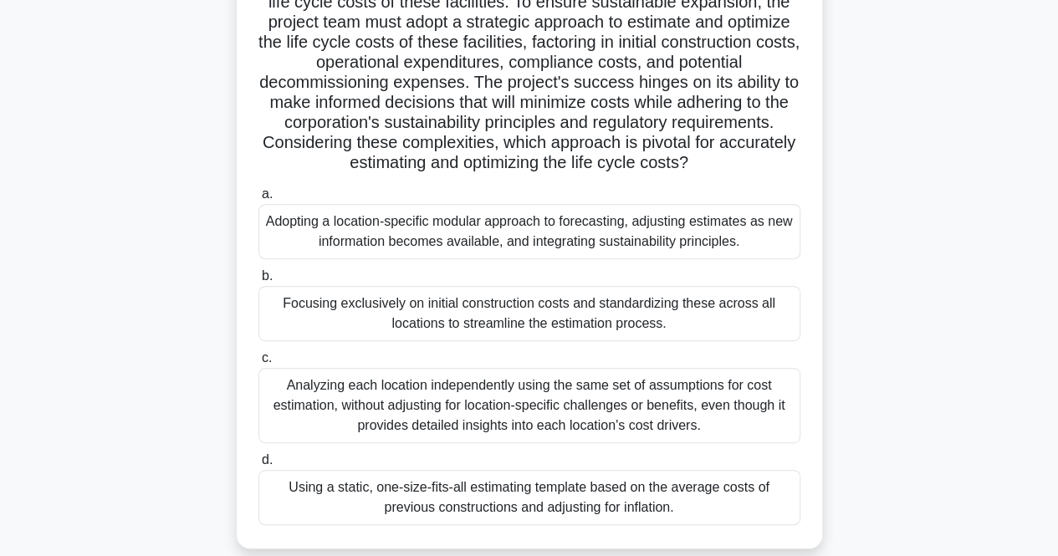
scroll to position [230, 0]
click at [329, 238] on div "Adopting a location-specific modular approach to forecasting, adjusting estimat…" at bounding box center [529, 230] width 542 height 55
click at [258, 199] on input "a. Adopting a location-specific modular approach to forecasting, adjusting esti…" at bounding box center [258, 193] width 0 height 11
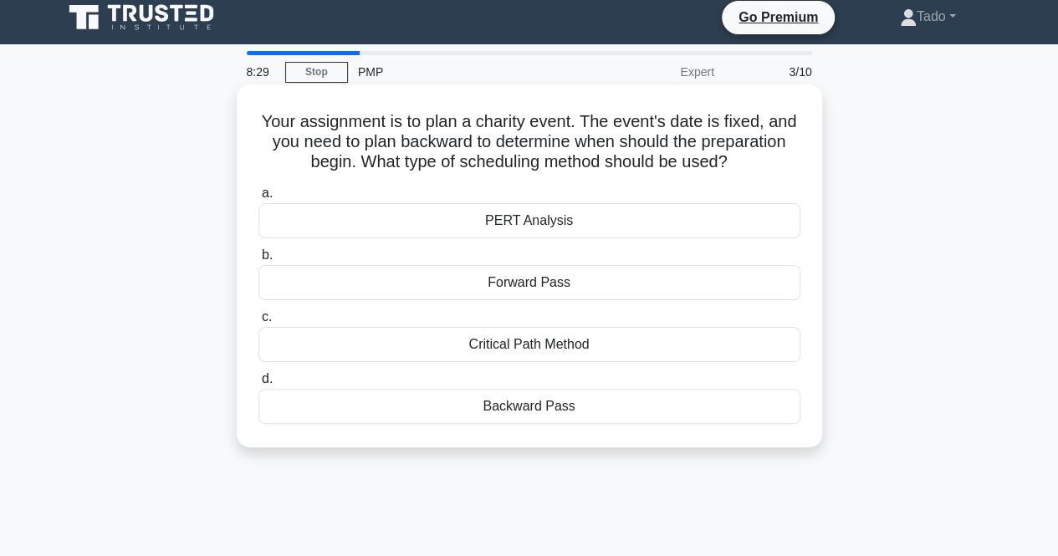
scroll to position [0, 0]
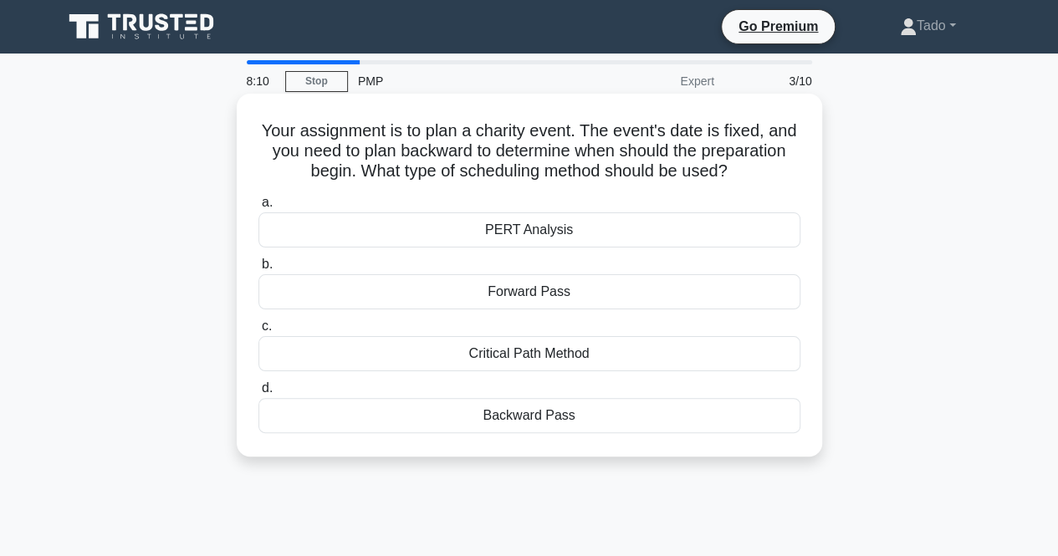
click at [498, 225] on div "PERT Analysis" at bounding box center [529, 229] width 542 height 35
click at [258, 208] on input "a. PERT Analysis" at bounding box center [258, 202] width 0 height 11
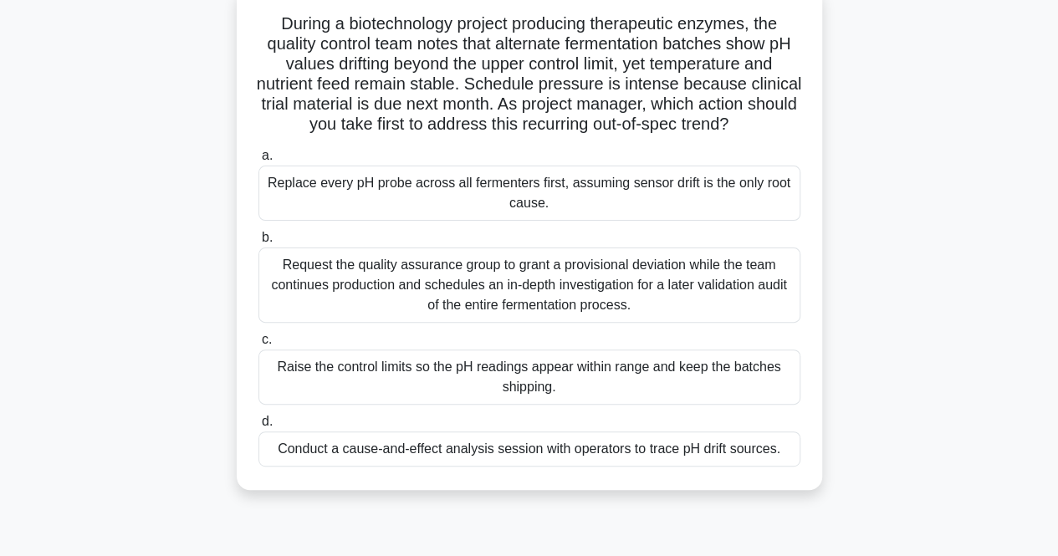
scroll to position [108, 0]
click at [496, 466] on div "Conduct a cause-and-effect analysis session with operators to trace pH drift so…" at bounding box center [529, 448] width 542 height 35
click at [258, 426] on input "d. Conduct a cause-and-effect analysis session with operators to trace pH drift…" at bounding box center [258, 420] width 0 height 11
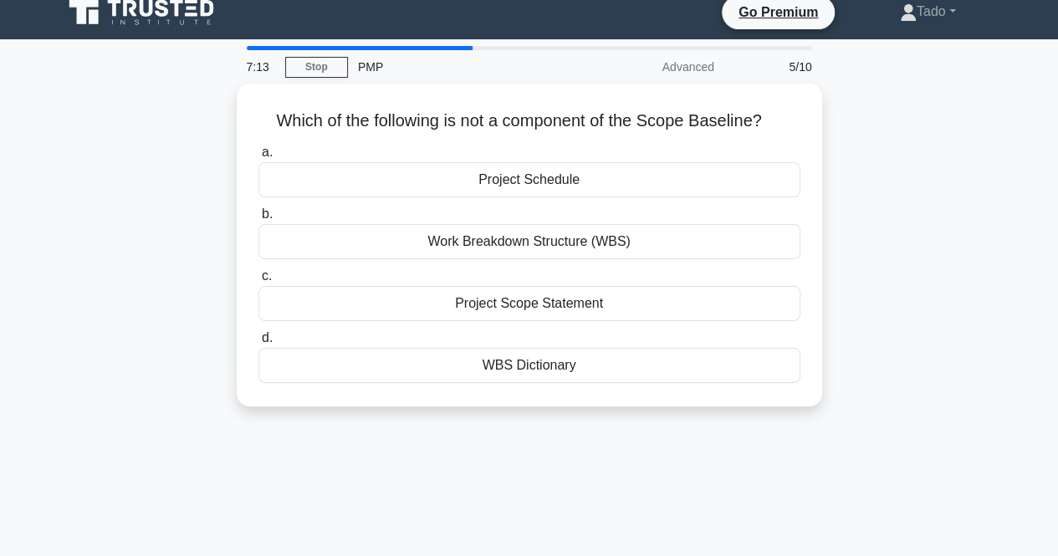
scroll to position [0, 0]
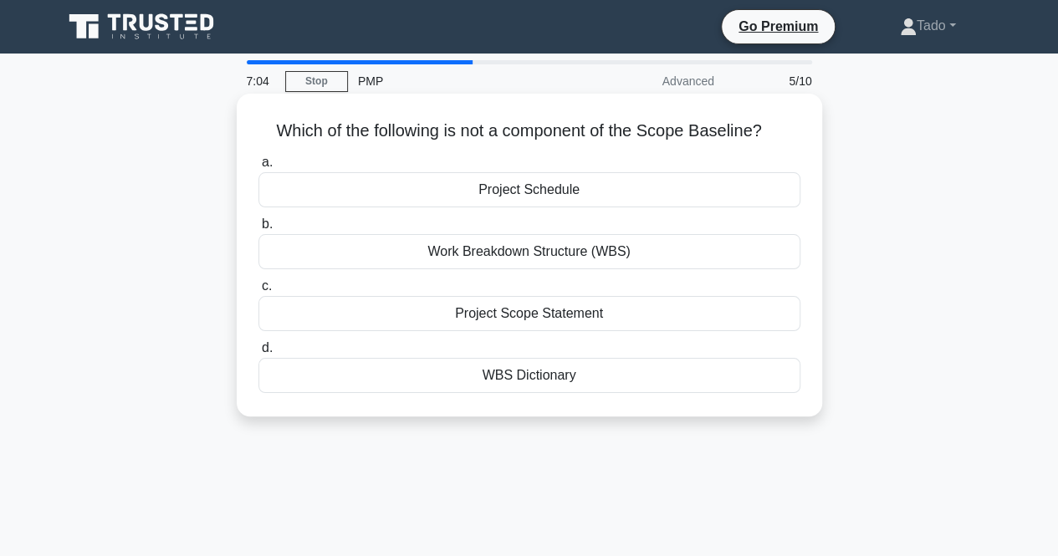
click at [537, 189] on div "Project Schedule" at bounding box center [529, 189] width 542 height 35
click at [258, 168] on input "a. Project Schedule" at bounding box center [258, 162] width 0 height 11
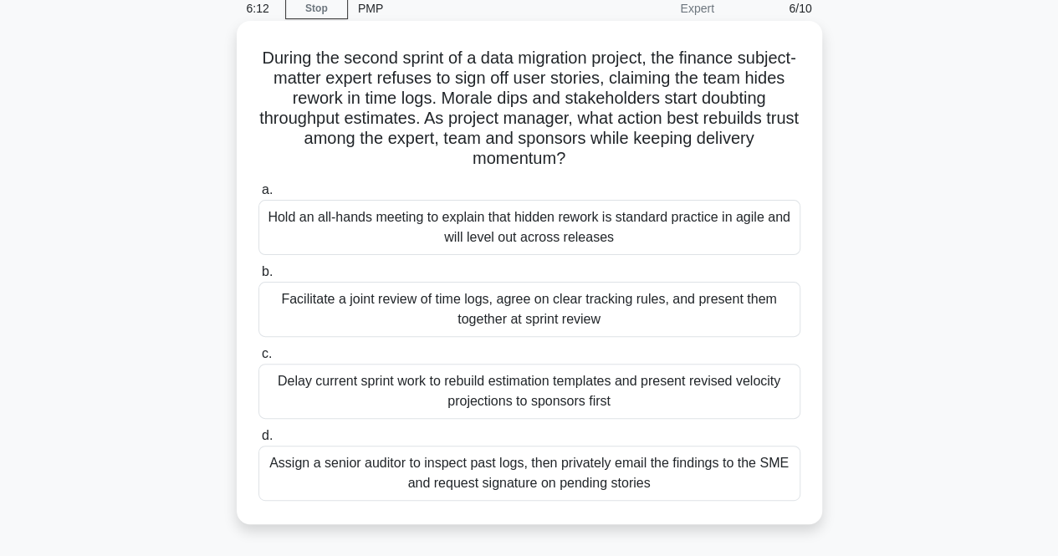
scroll to position [74, 0]
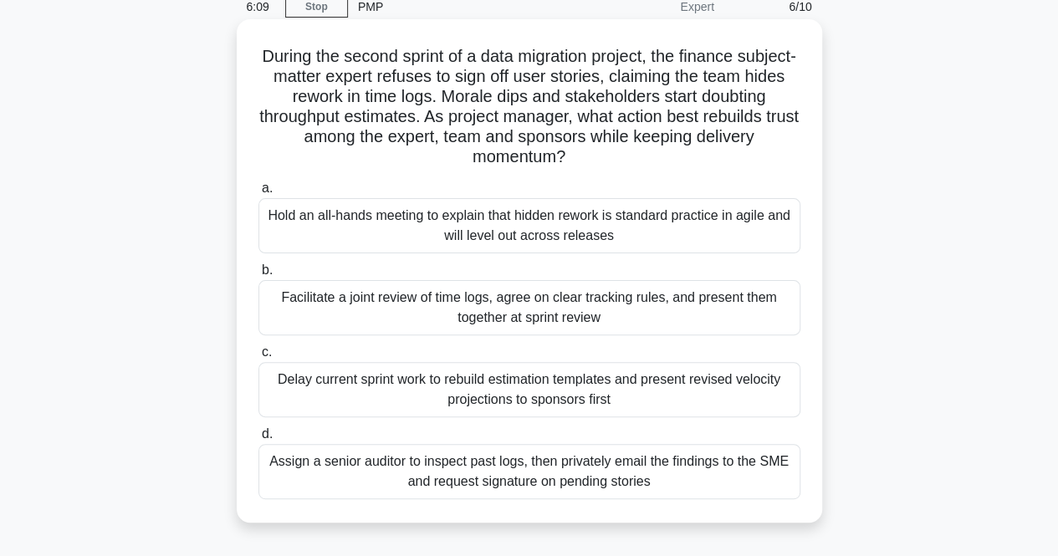
click at [359, 293] on div "Facilitate a joint review of time logs, agree on clear tracking rules, and pres…" at bounding box center [529, 307] width 542 height 55
click at [258, 276] on input "b. Facilitate a joint review of time logs, agree on clear tracking rules, and p…" at bounding box center [258, 270] width 0 height 11
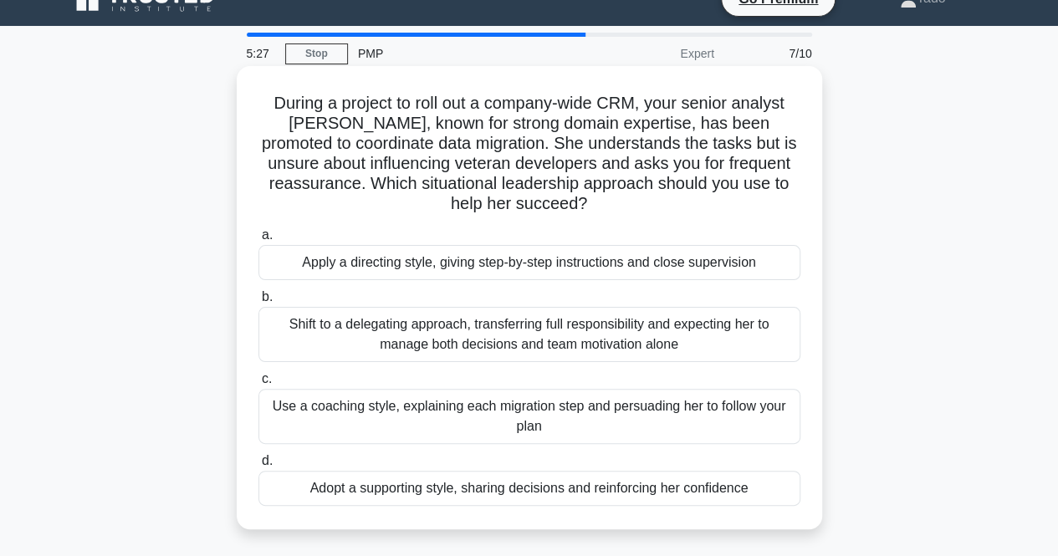
scroll to position [30, 0]
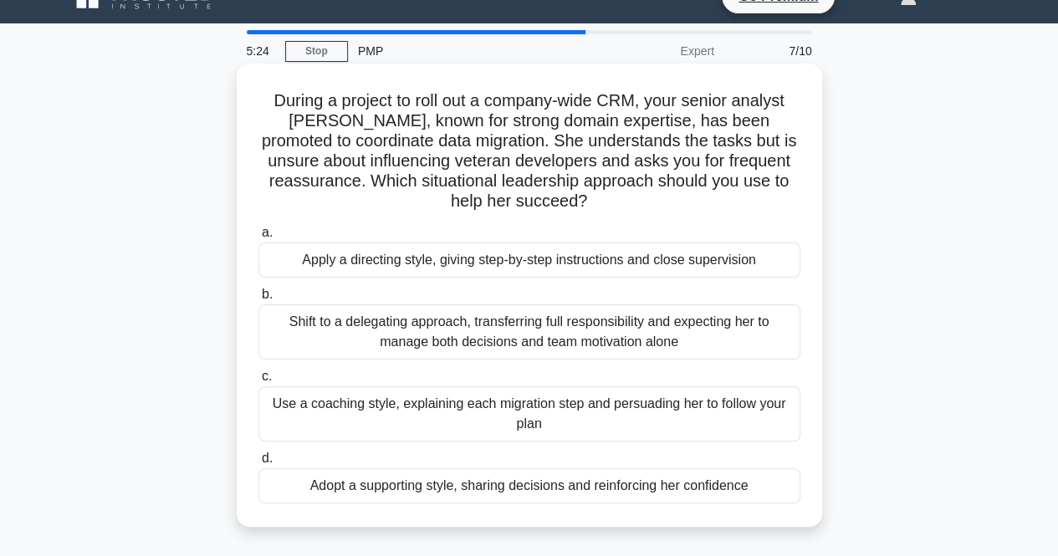
click at [433, 492] on div "Adopt a supporting style, sharing decisions and reinforcing her confidence" at bounding box center [529, 485] width 542 height 35
click at [258, 464] on input "d. Adopt a supporting style, sharing decisions and reinforcing her confidence" at bounding box center [258, 458] width 0 height 11
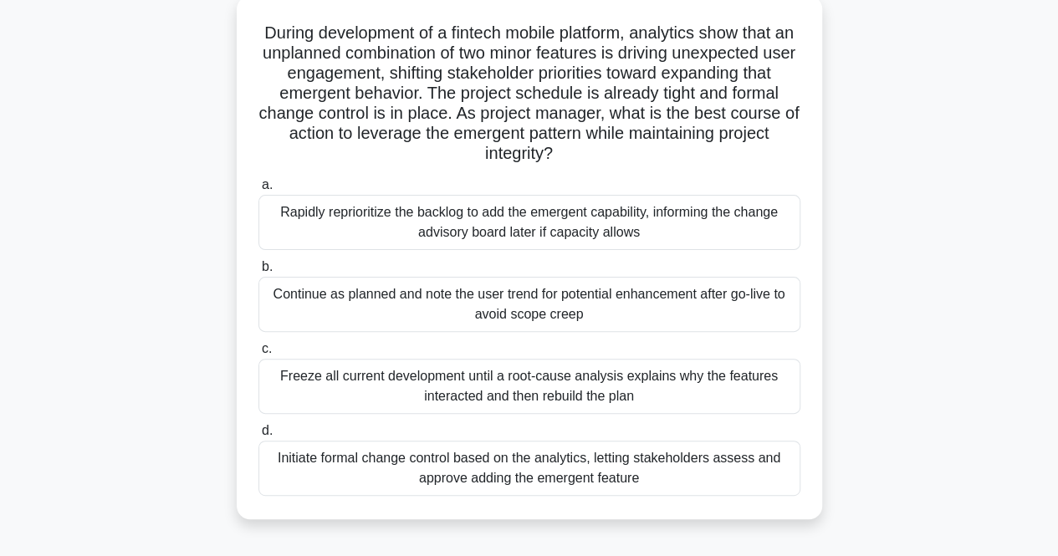
scroll to position [99, 0]
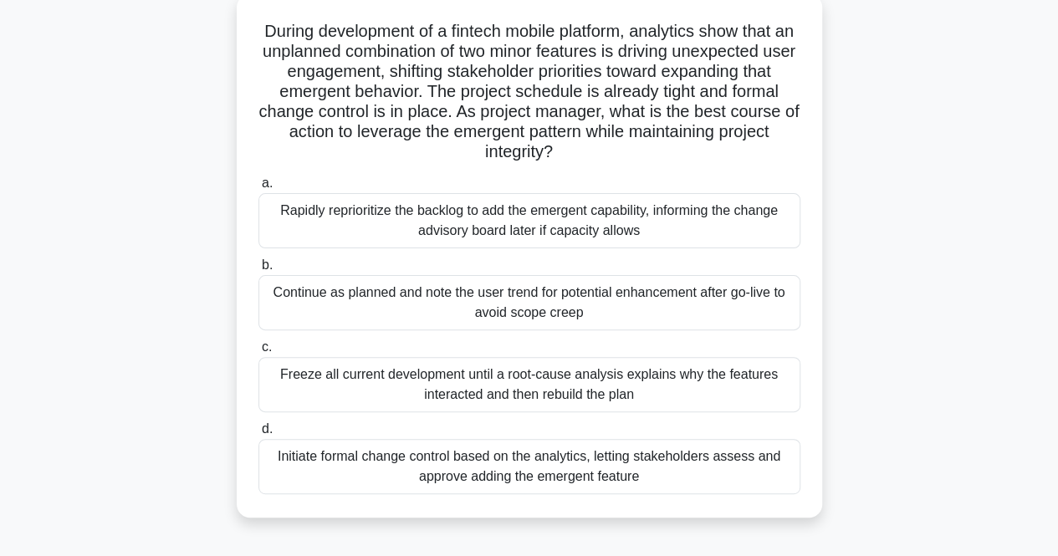
click at [455, 458] on div "Initiate formal change control based on the analytics, letting stakeholders ass…" at bounding box center [529, 466] width 542 height 55
click at [258, 435] on input "d. Initiate formal change control based on the analytics, letting stakeholders …" at bounding box center [258, 429] width 0 height 11
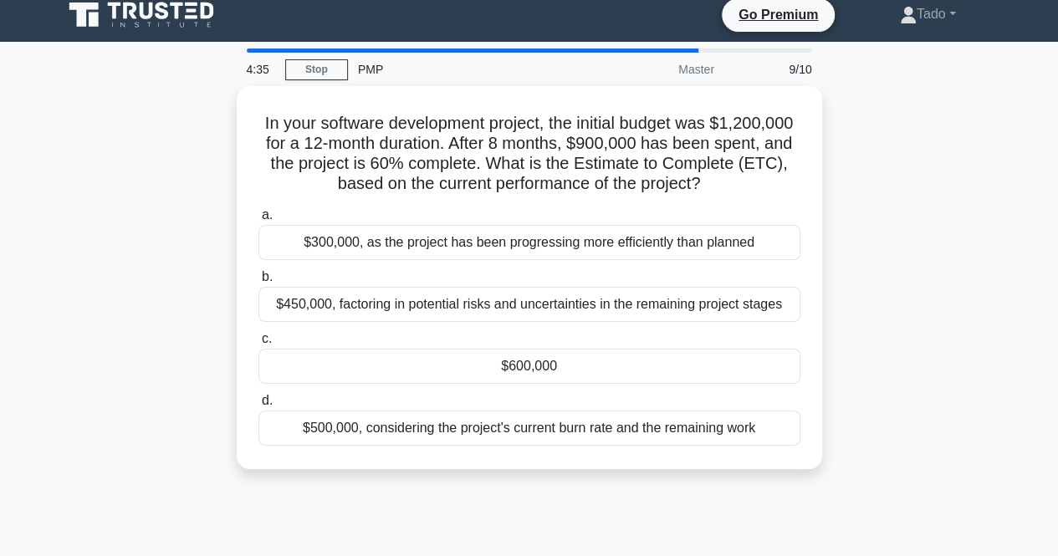
scroll to position [0, 0]
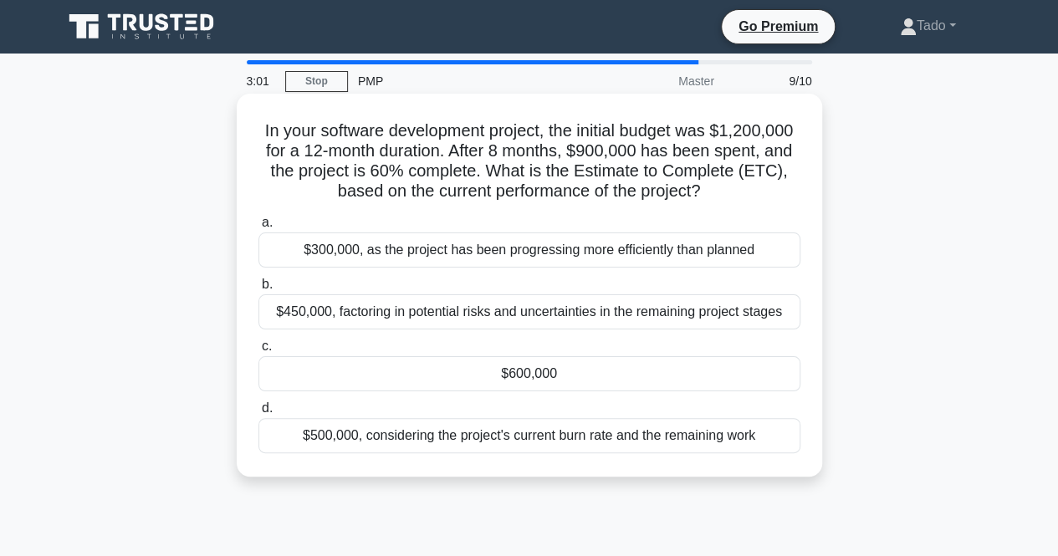
click at [303, 317] on div "$450,000, factoring in potential risks and uncertainties in the remaining proje…" at bounding box center [529, 311] width 542 height 35
click at [258, 290] on input "b. $450,000, factoring in potential risks and uncertainties in the remaining pr…" at bounding box center [258, 284] width 0 height 11
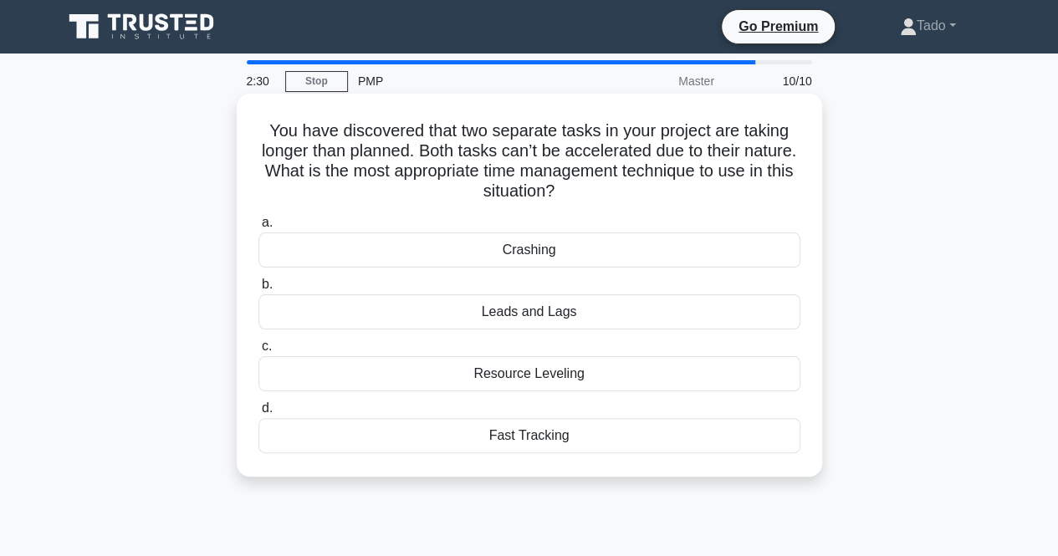
click at [665, 364] on div "Resource Leveling" at bounding box center [529, 373] width 542 height 35
click at [258, 352] on input "c. Resource Leveling" at bounding box center [258, 346] width 0 height 11
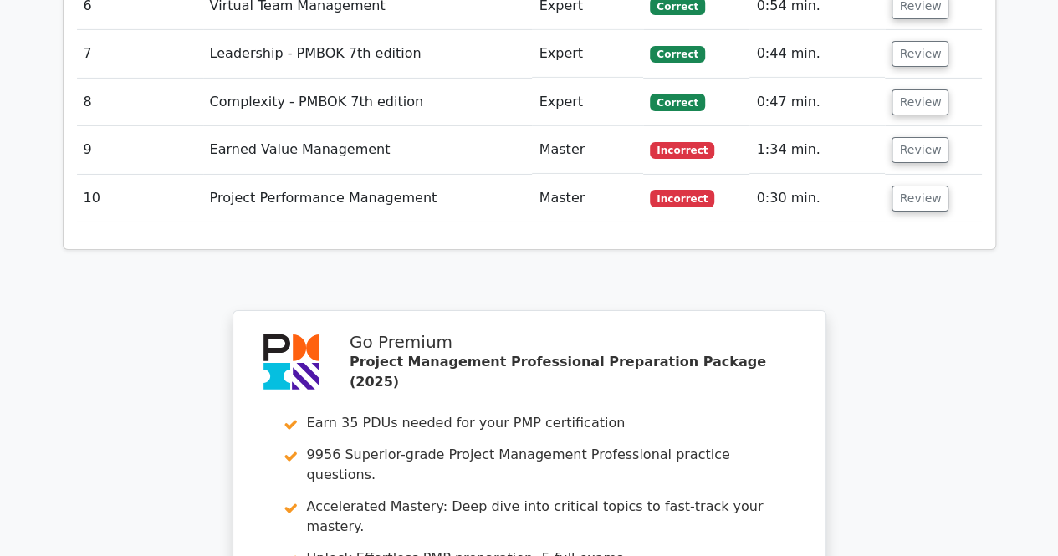
scroll to position [2675, 0]
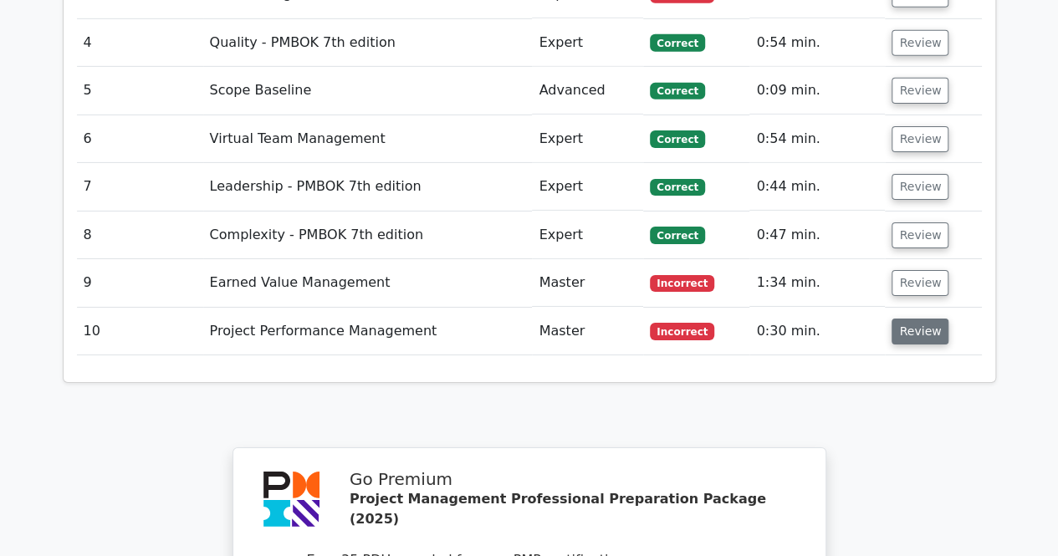
click at [906, 319] on button "Review" at bounding box center [919, 332] width 57 height 26
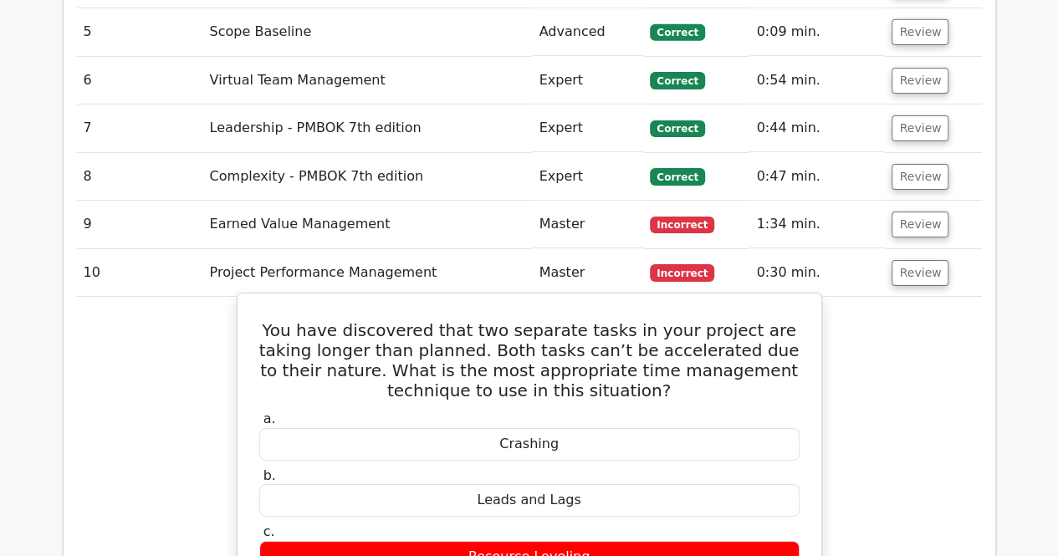
scroll to position [2759, 0]
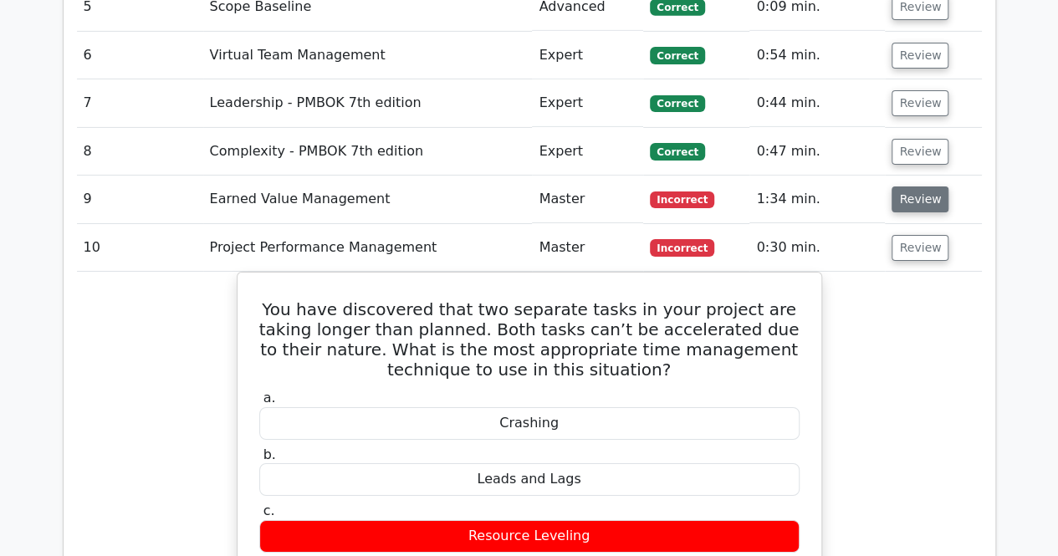
click at [911, 186] on button "Review" at bounding box center [919, 199] width 57 height 26
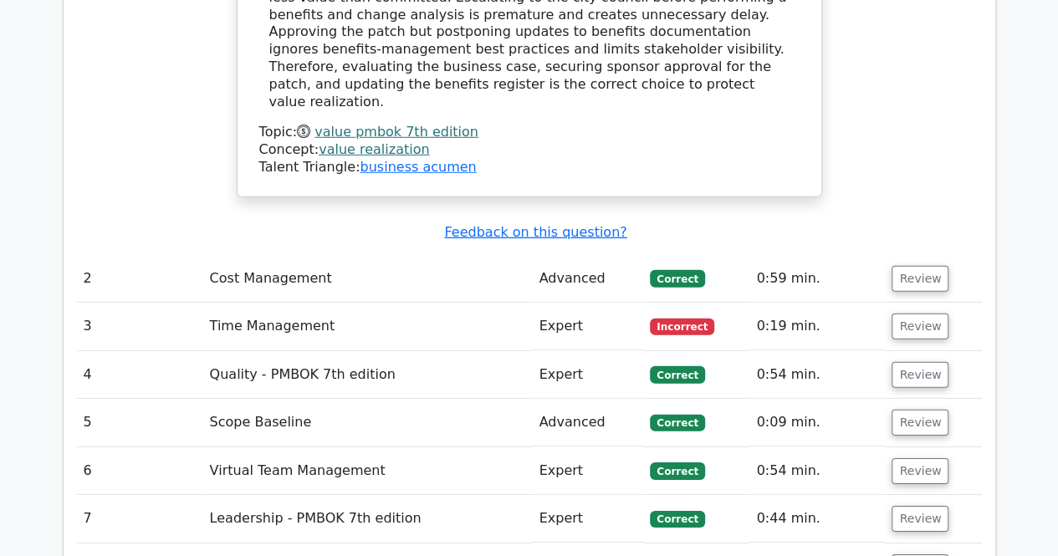
scroll to position [2341, 0]
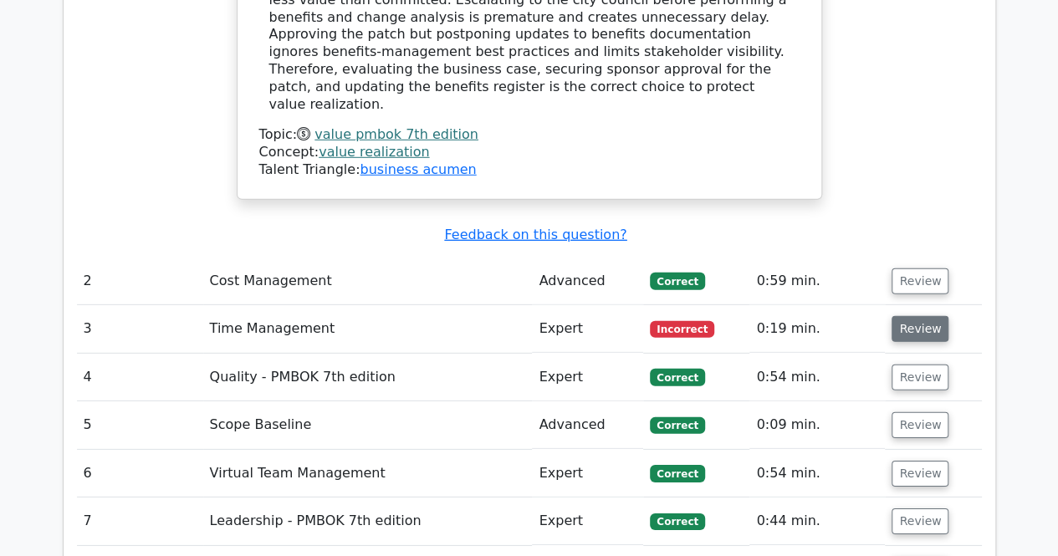
click at [910, 316] on button "Review" at bounding box center [919, 329] width 57 height 26
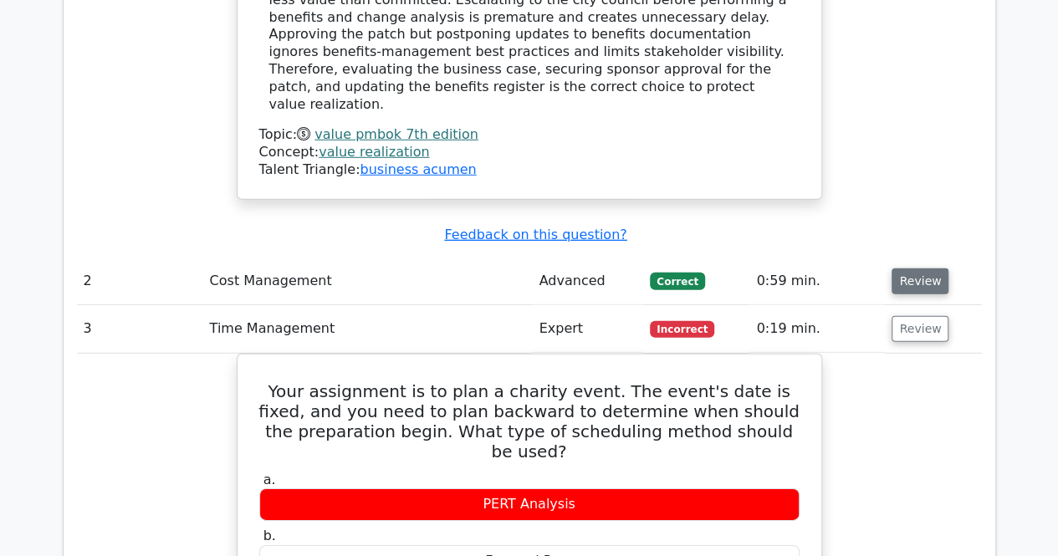
click at [924, 268] on button "Review" at bounding box center [919, 281] width 57 height 26
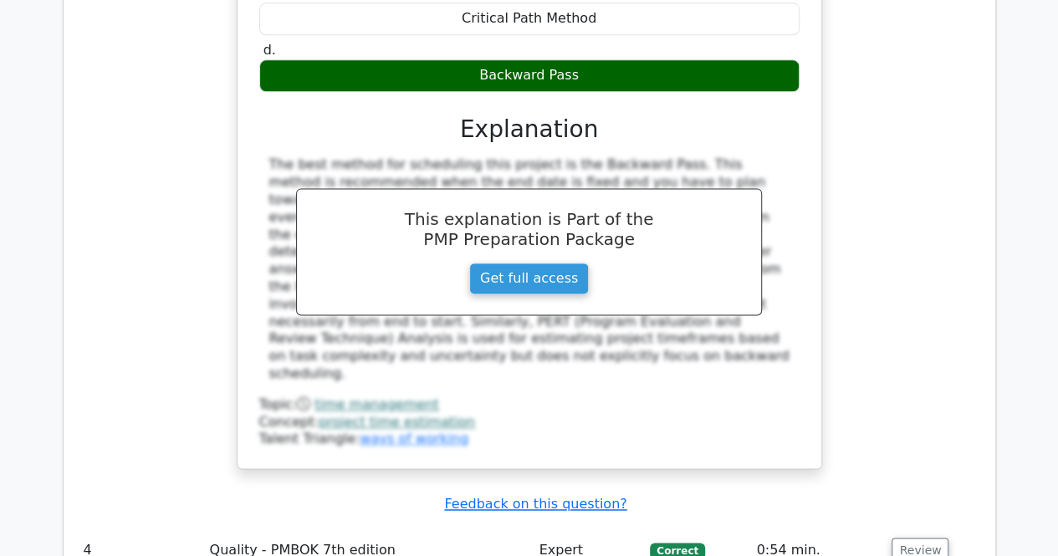
scroll to position [4180, 0]
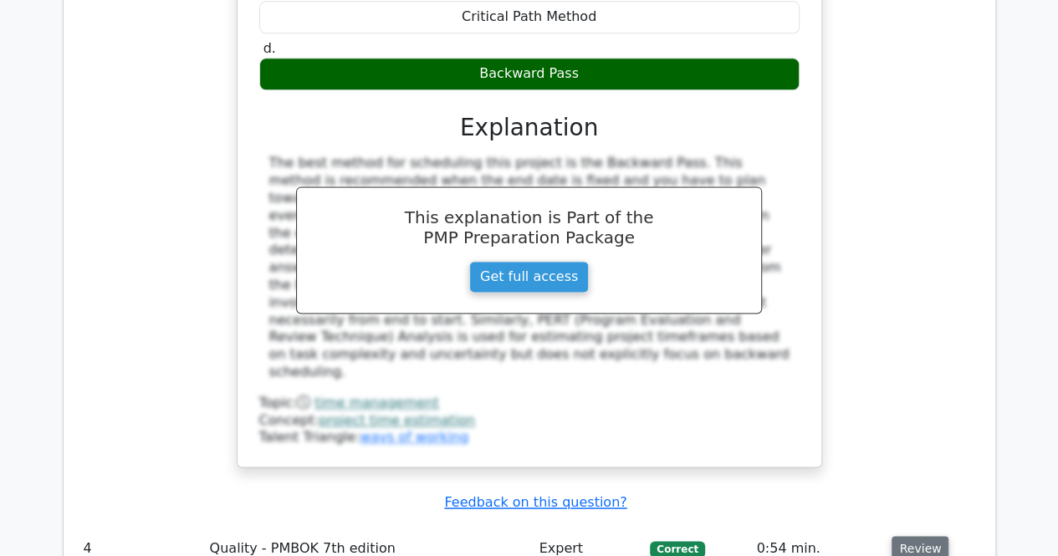
click at [924, 536] on button "Review" at bounding box center [919, 549] width 57 height 26
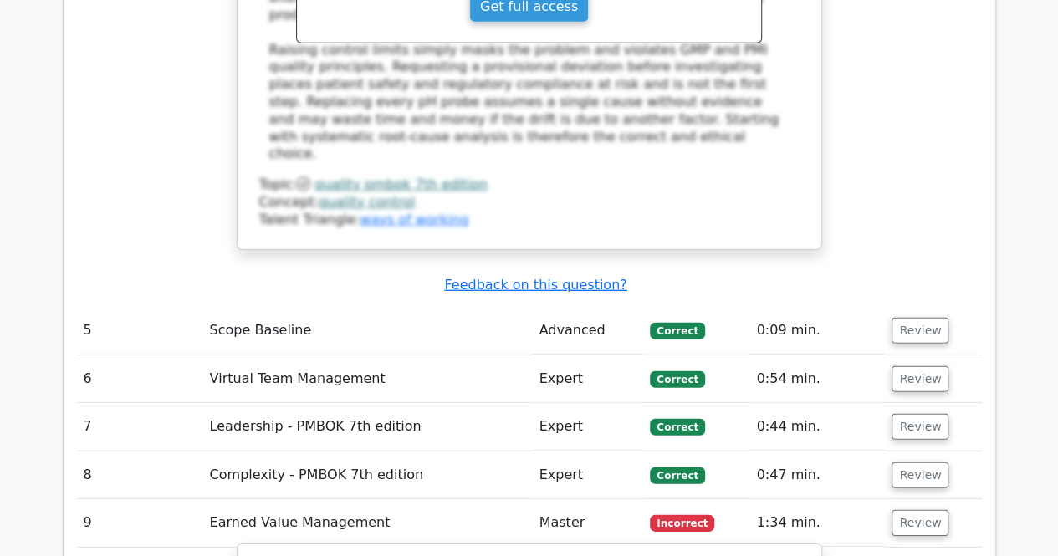
scroll to position [5100, 0]
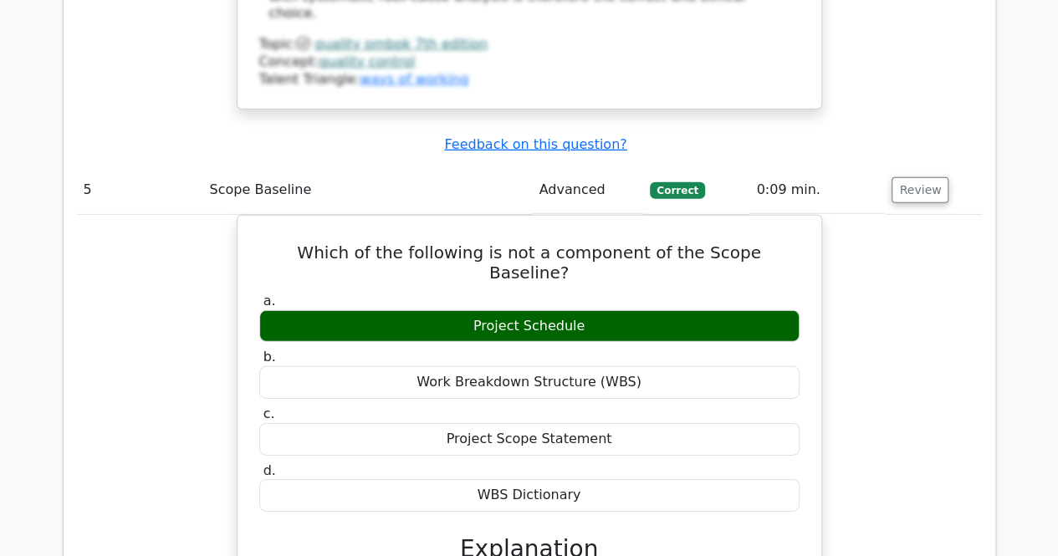
scroll to position [5768, 0]
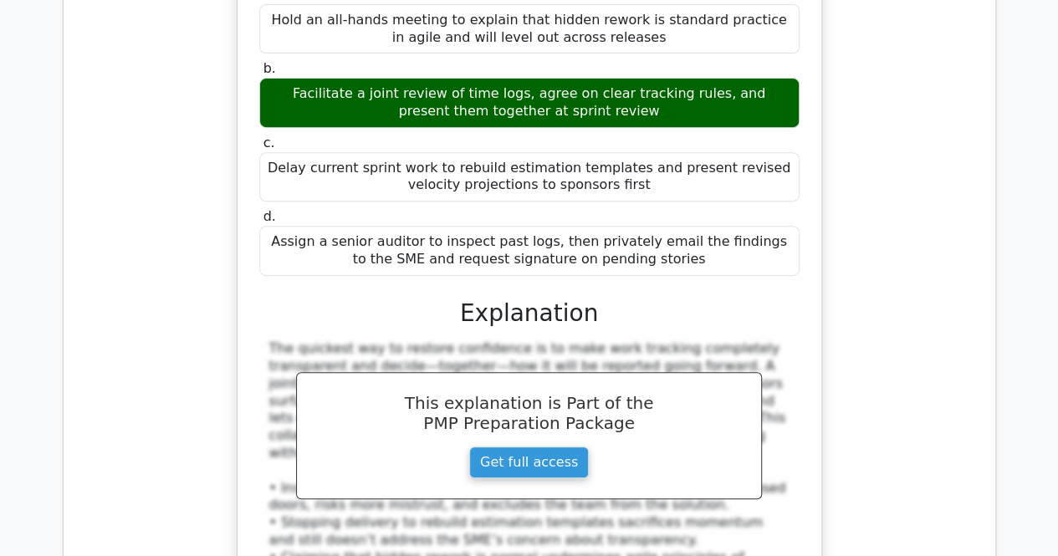
scroll to position [6688, 0]
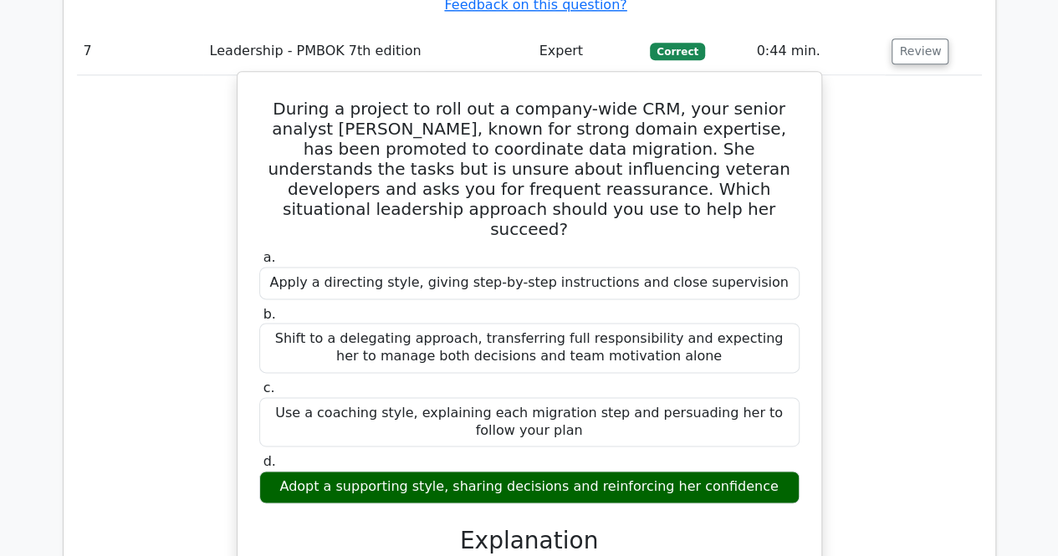
scroll to position [7524, 0]
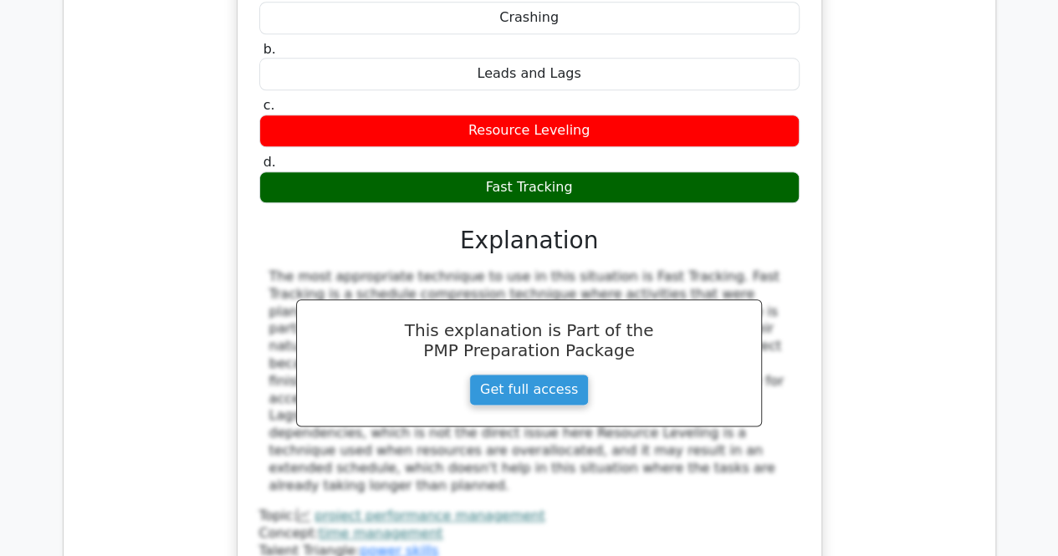
scroll to position [10617, 0]
